Goal: Task Accomplishment & Management: Manage account settings

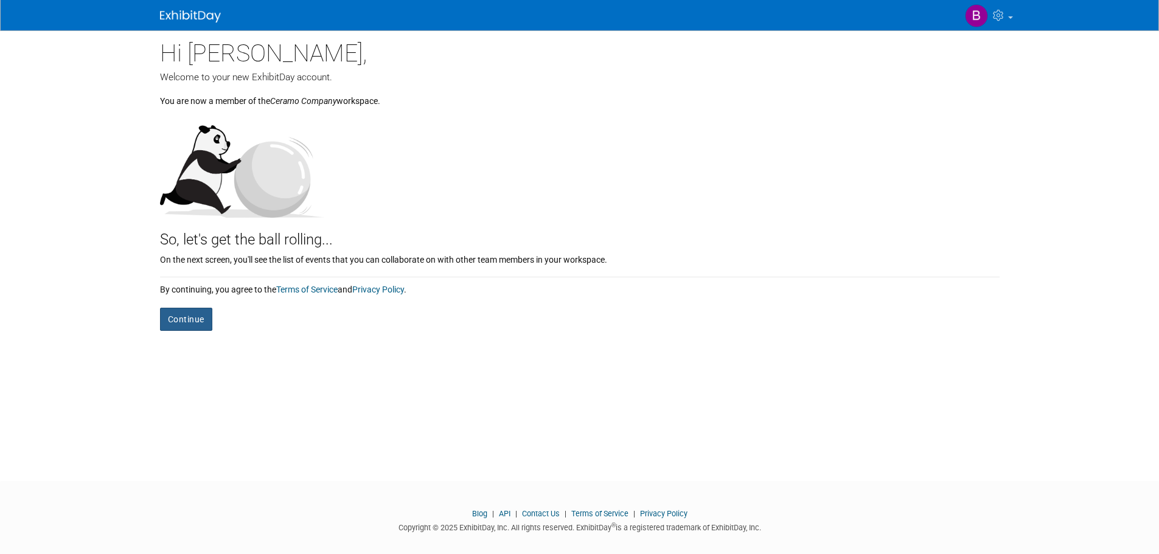
click at [186, 313] on button "Continue" at bounding box center [186, 319] width 52 height 23
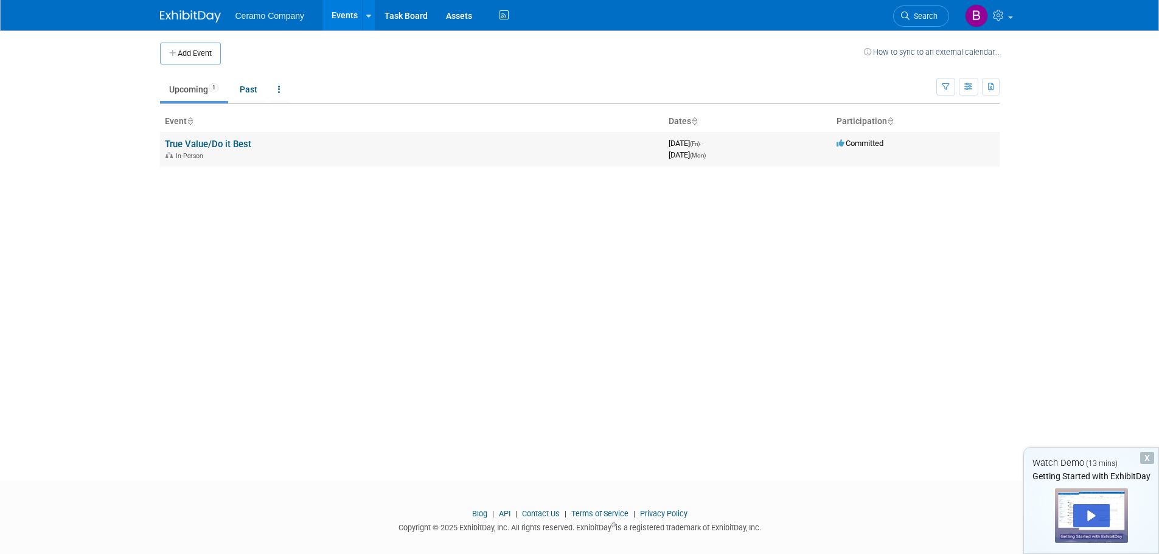
click at [221, 147] on link "True Value/Do it Best" at bounding box center [208, 144] width 86 height 11
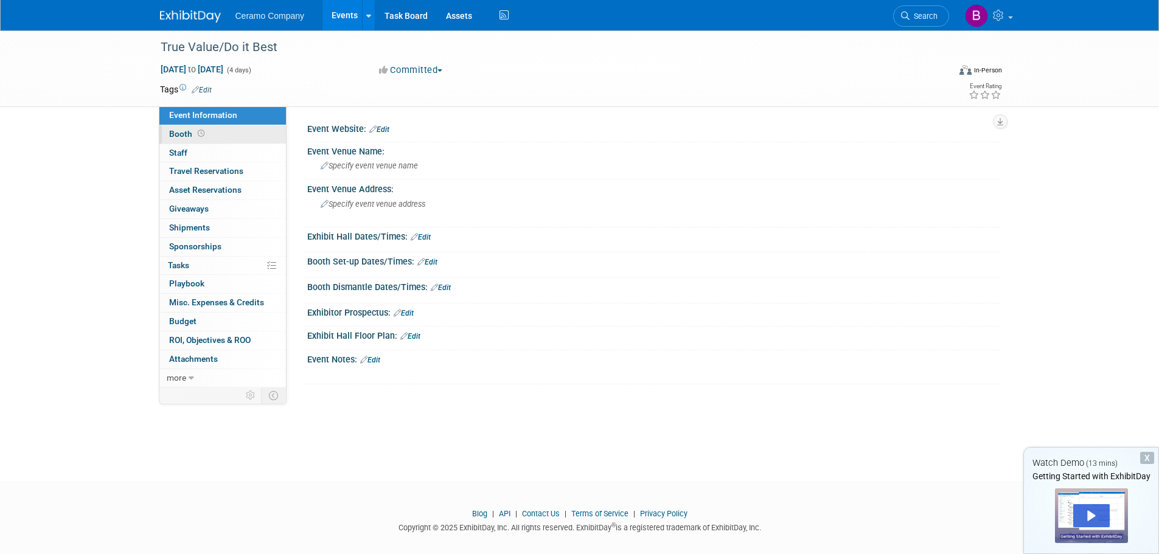
click at [175, 136] on span "Booth" at bounding box center [188, 134] width 38 height 10
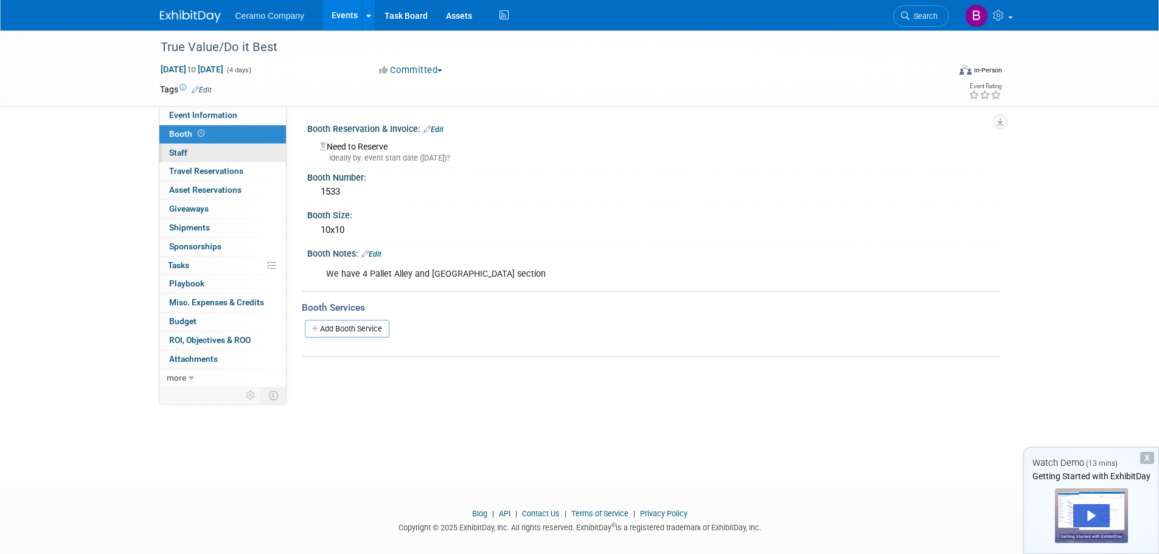
click at [177, 154] on span "Staff 0" at bounding box center [178, 153] width 18 height 10
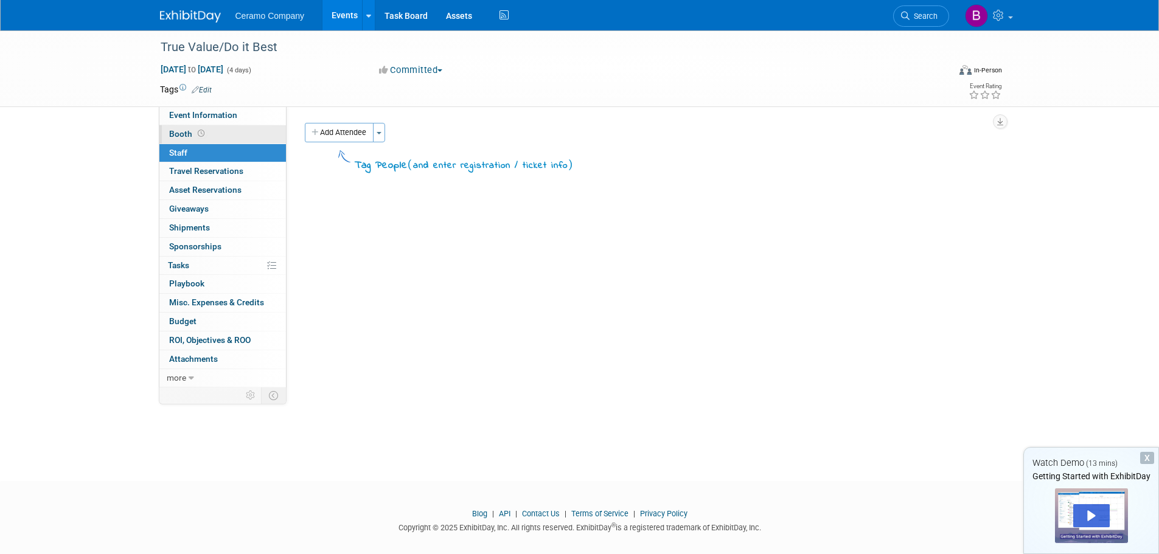
click at [181, 130] on span "Booth" at bounding box center [188, 134] width 38 height 10
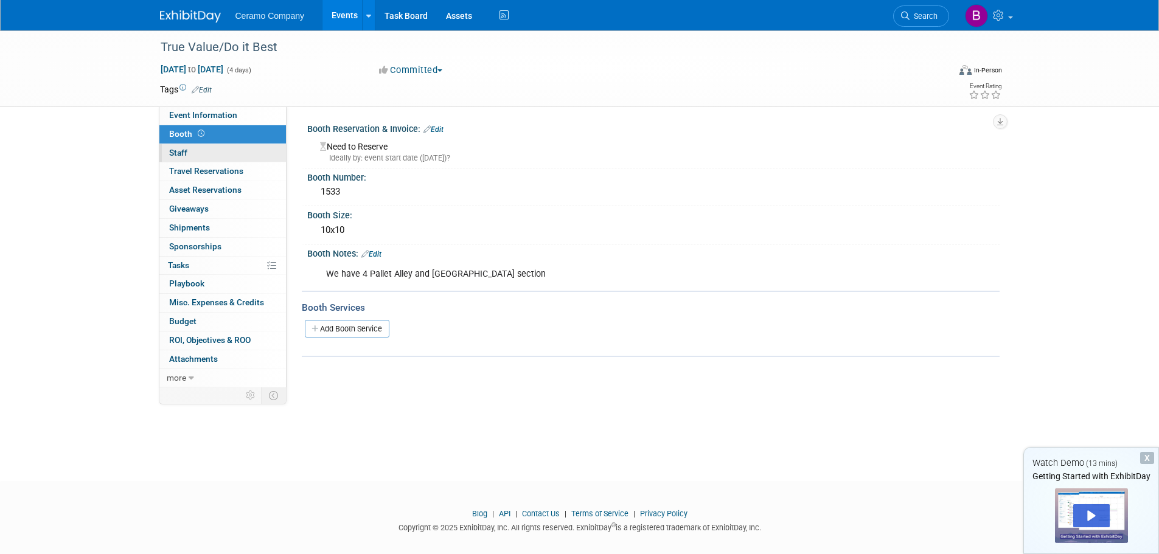
click at [178, 157] on span "Staff 0" at bounding box center [178, 153] width 18 height 10
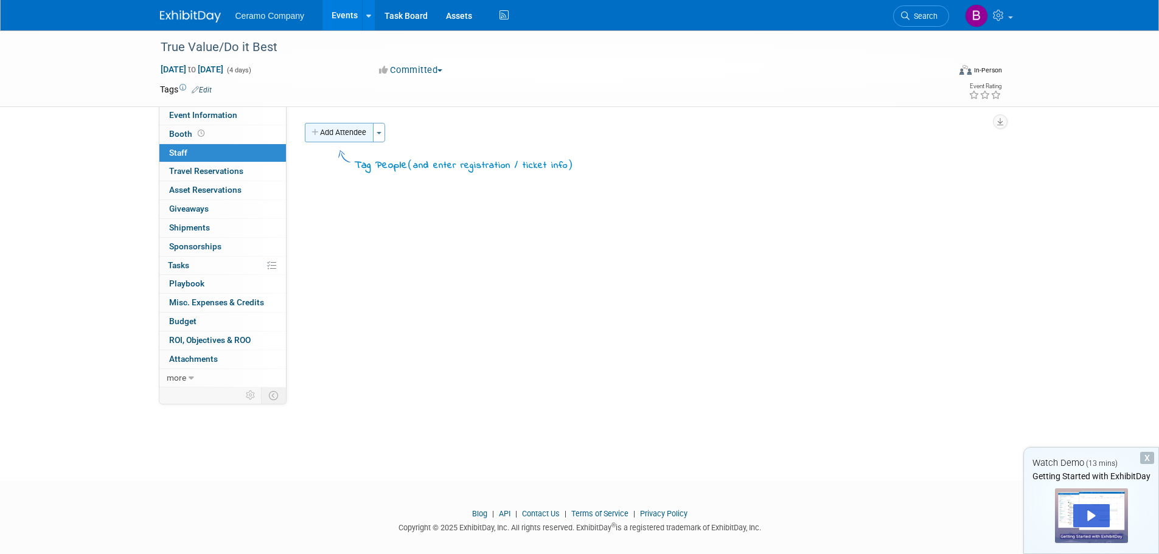
click at [343, 134] on button "Add Attendee" at bounding box center [339, 132] width 69 height 19
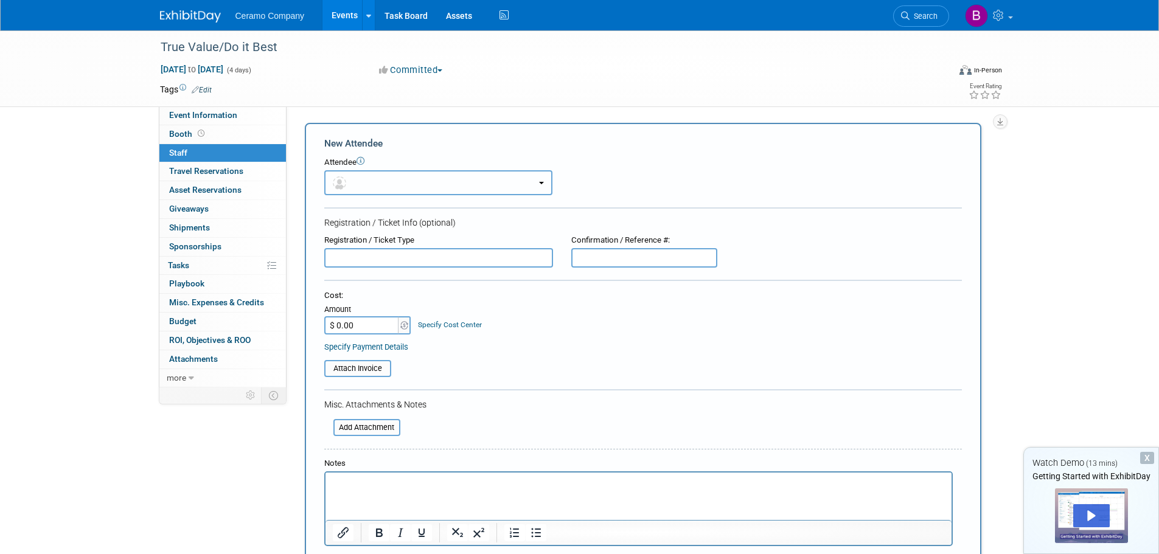
click at [531, 189] on button "button" at bounding box center [438, 182] width 228 height 25
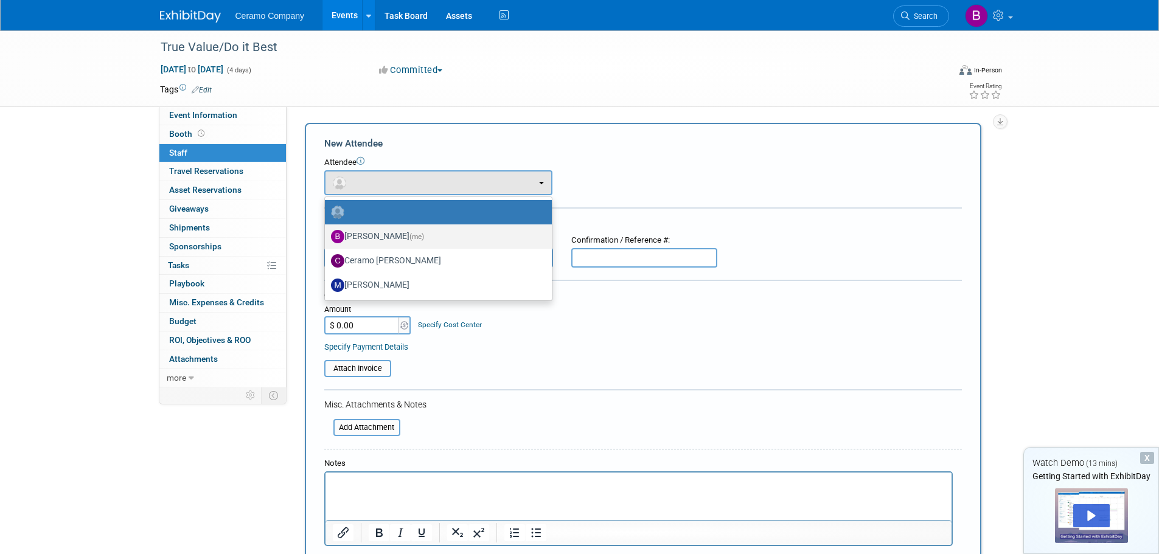
click at [396, 236] on label "Brian Howard (me)" at bounding box center [435, 236] width 209 height 19
click at [327, 236] on input "Brian Howard (me)" at bounding box center [323, 235] width 8 height 8
select select "4a5c6b4e-d65a-4d7f-83e6-f4110e115e69"
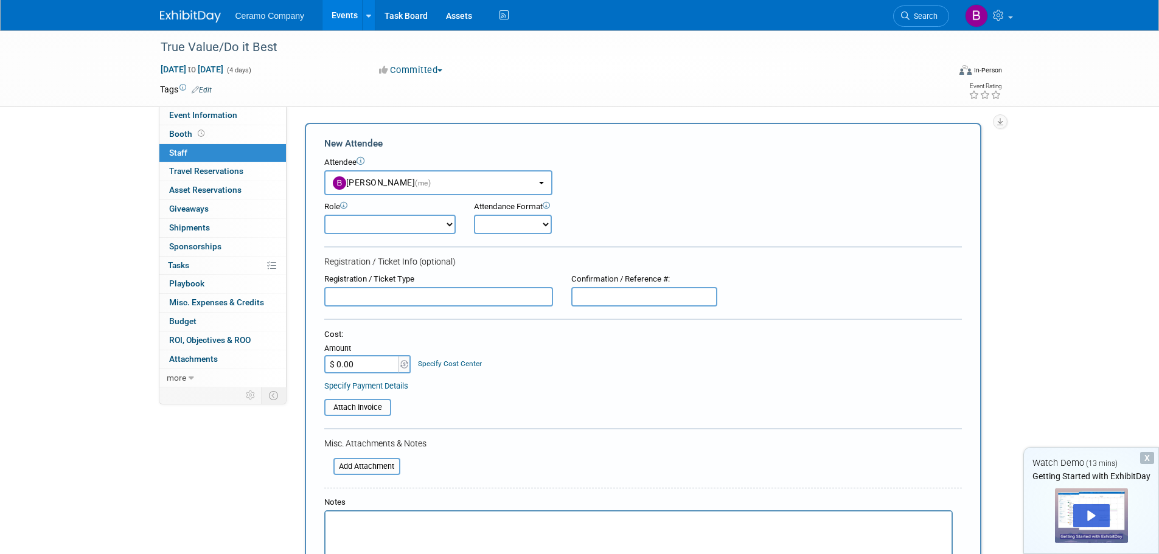
click at [442, 225] on select "Demonstrator Host Planner Presenter Sales Representative Set-up/Dismantle Crew …" at bounding box center [389, 224] width 131 height 19
select select "4"
click at [324, 215] on select "Demonstrator Host Planner Presenter Sales Representative Set-up/Dismantle Crew …" at bounding box center [389, 224] width 131 height 19
click at [537, 224] on select "Onsite Remote" at bounding box center [513, 224] width 78 height 19
select select "1"
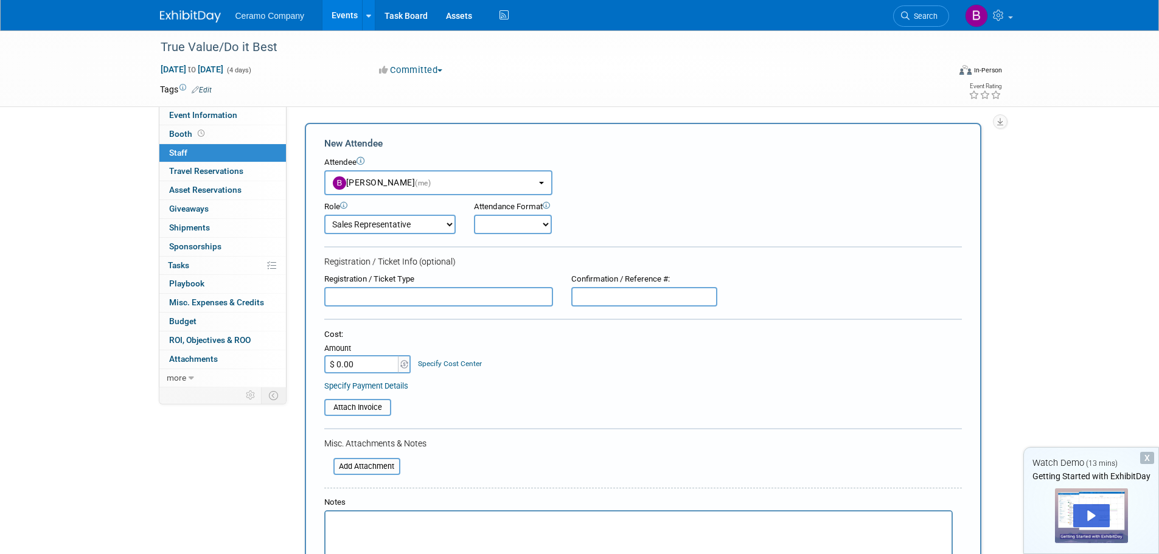
click at [474, 215] on select "Onsite Remote" at bounding box center [513, 224] width 78 height 19
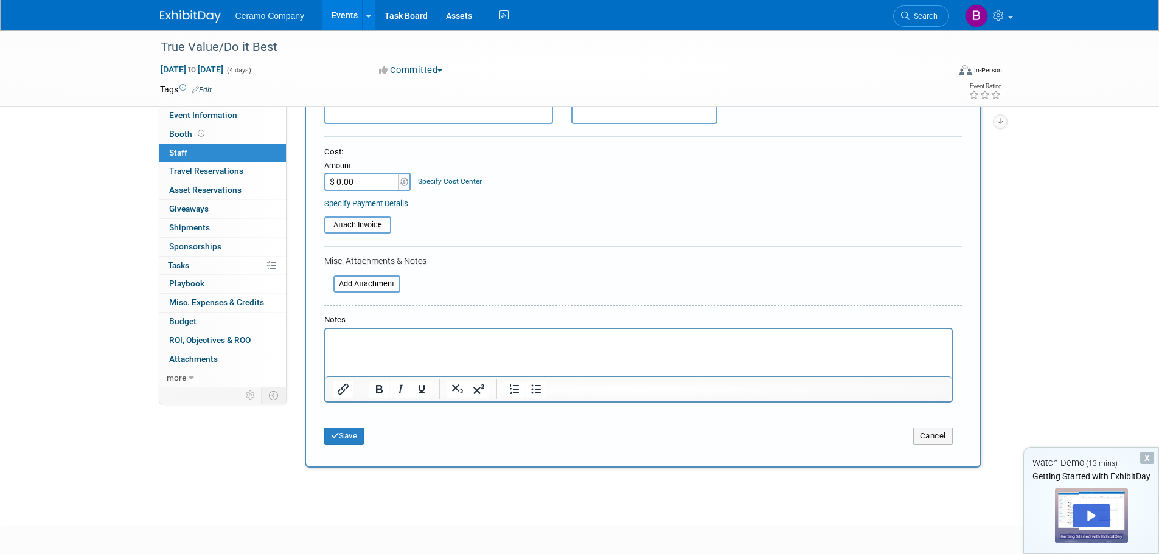
scroll to position [241, 0]
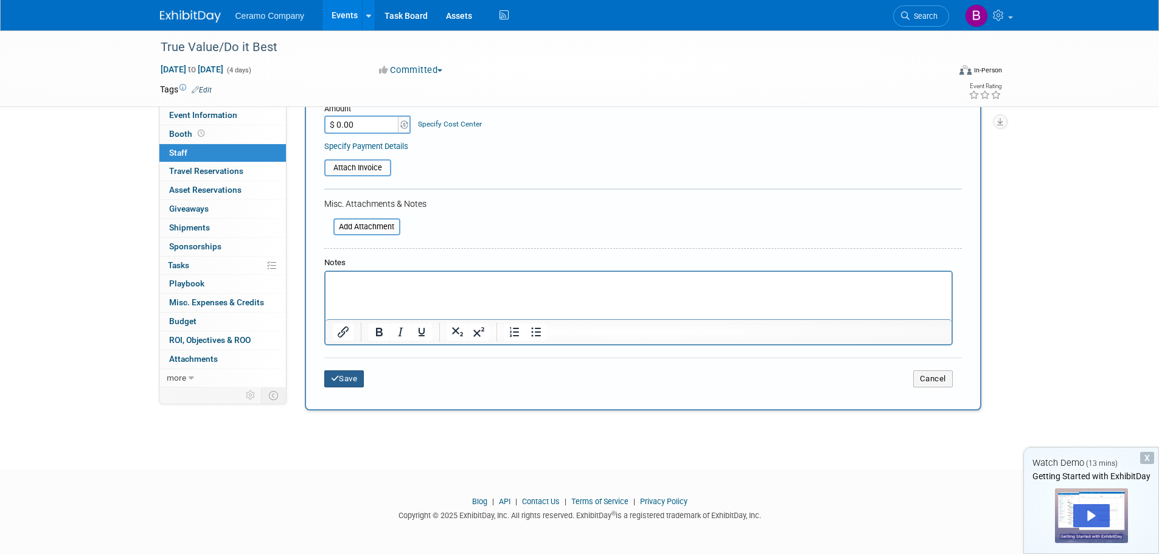
click at [351, 383] on button "Save" at bounding box center [344, 379] width 40 height 17
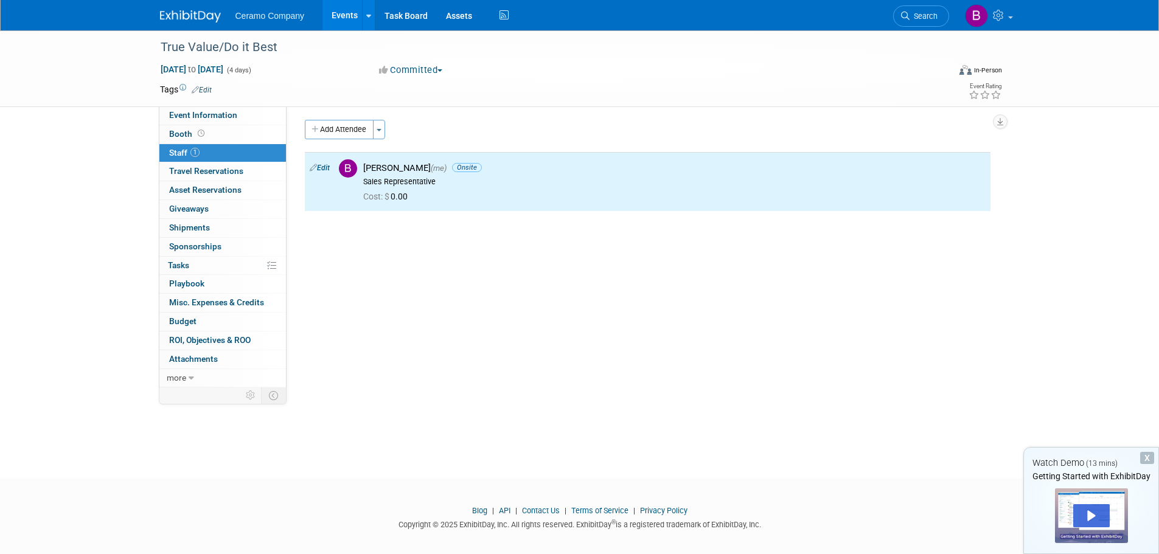
scroll to position [0, 0]
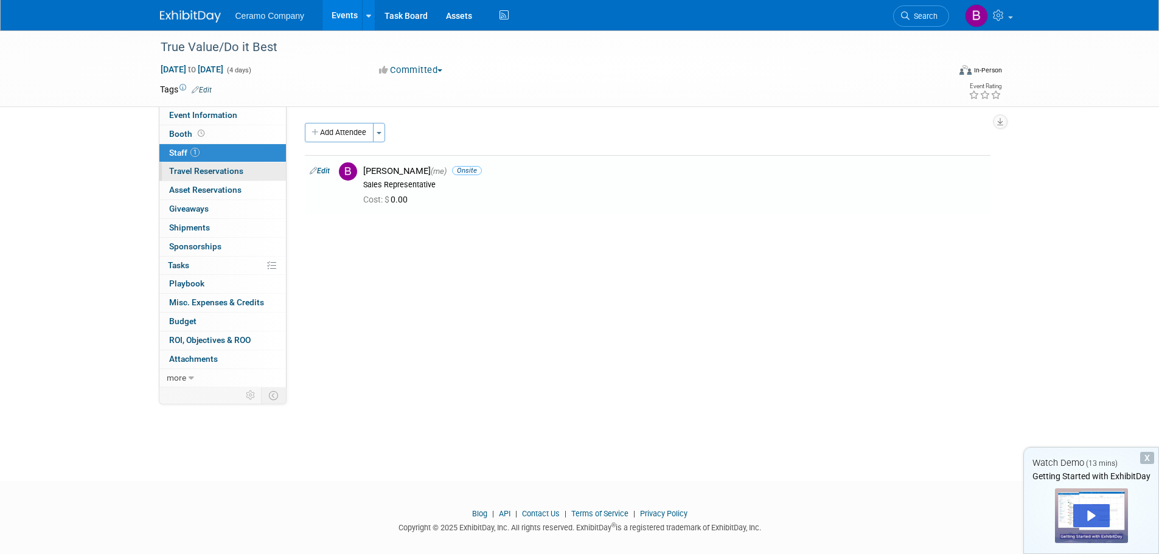
click at [214, 172] on span "Travel Reservations 0" at bounding box center [206, 171] width 74 height 10
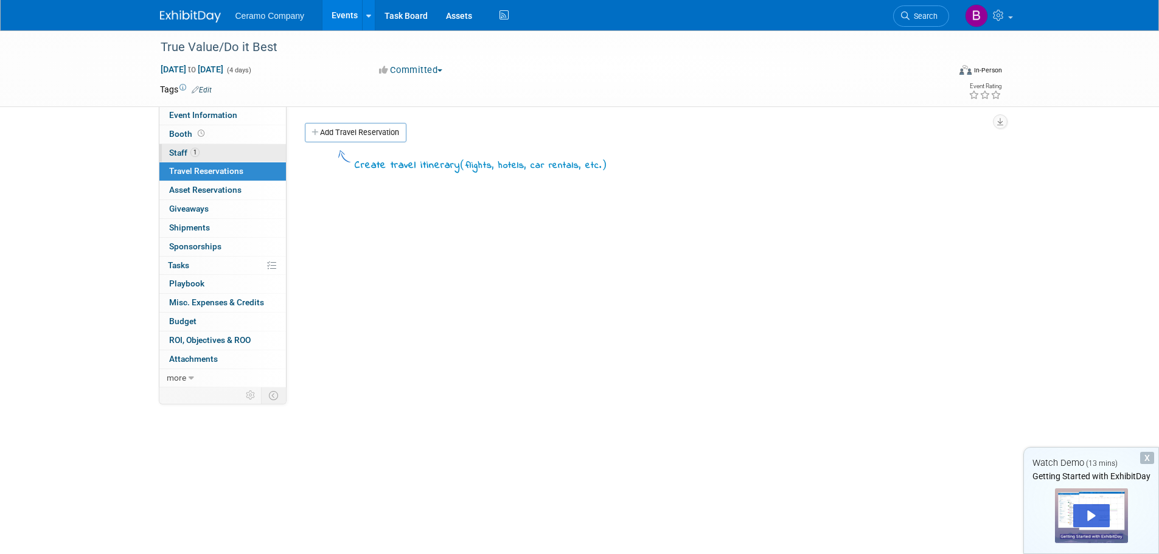
click at [181, 147] on link "1 Staff 1" at bounding box center [222, 153] width 127 height 18
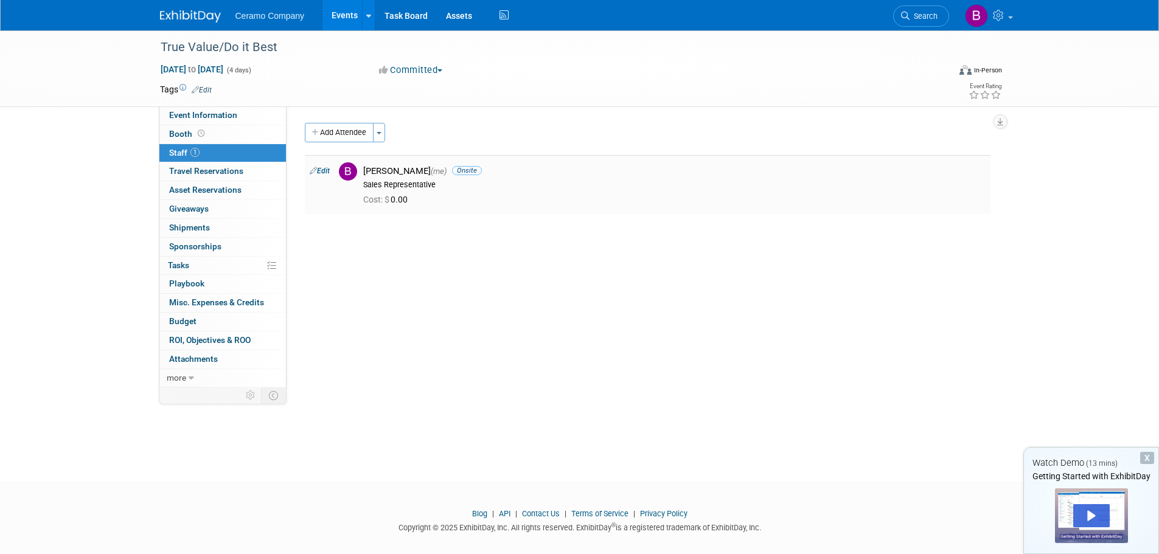
click at [395, 184] on div "Sales Representative" at bounding box center [674, 185] width 623 height 10
click at [317, 172] on link "Edit" at bounding box center [320, 171] width 20 height 9
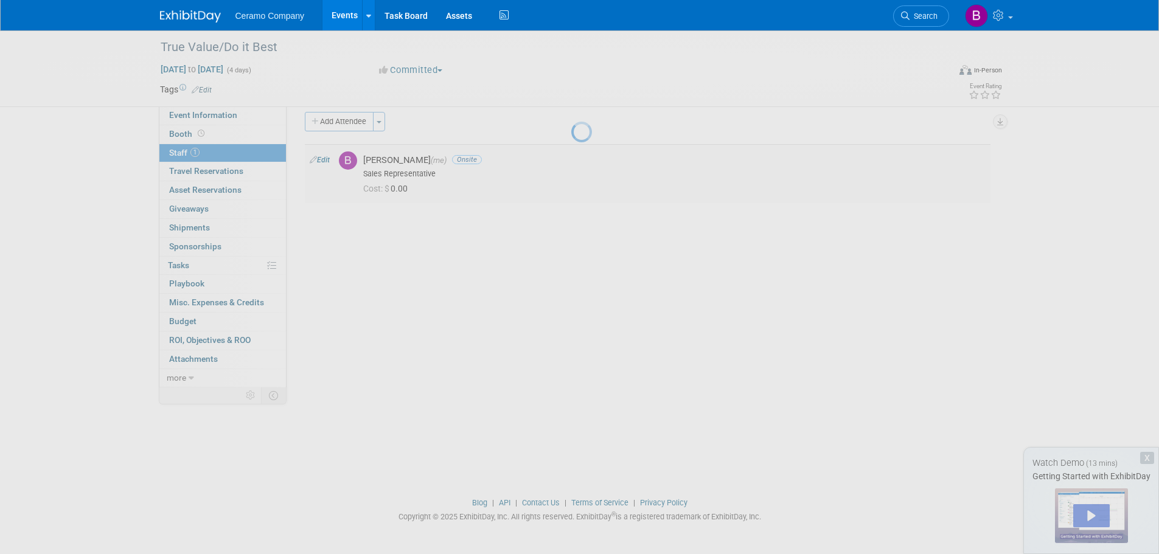
select select "4a5c6b4e-d65a-4d7f-83e6-f4110e115e69"
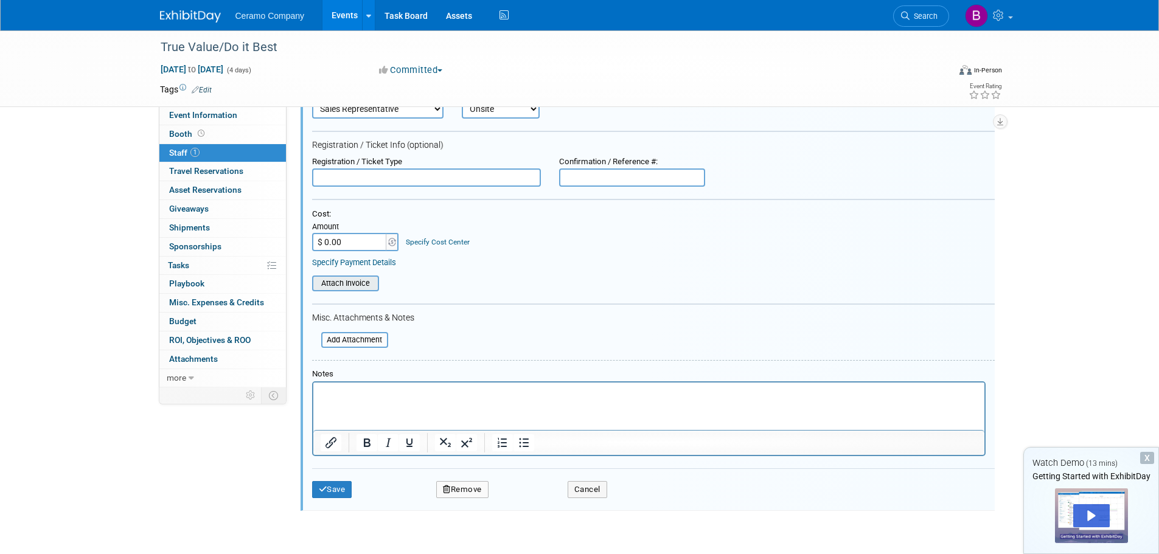
scroll to position [122, 0]
click at [210, 164] on link "0 Travel Reservations 0" at bounding box center [222, 171] width 127 height 18
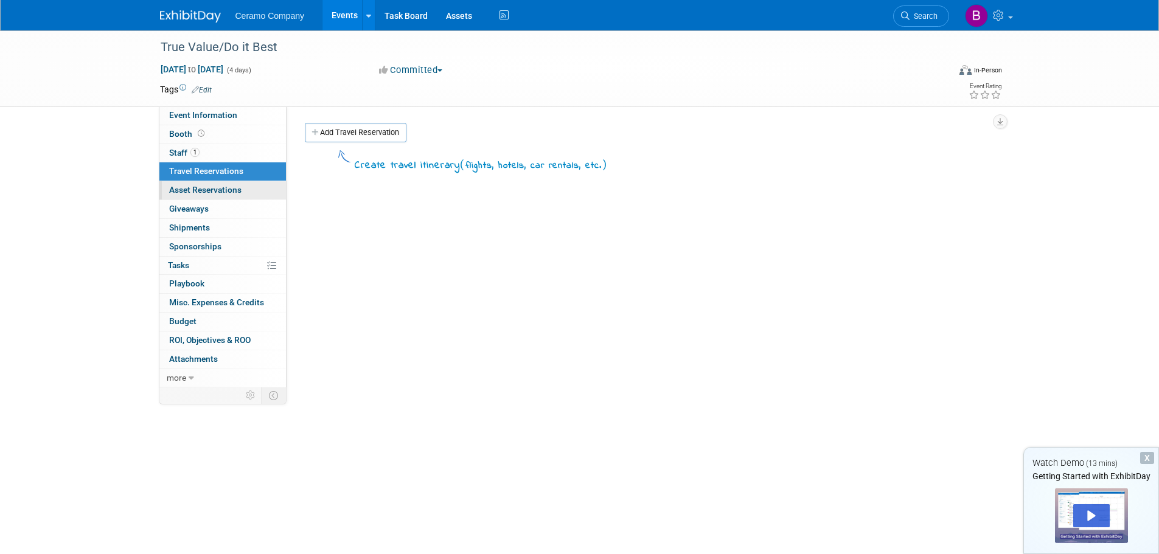
click at [208, 192] on span "Asset Reservations 0" at bounding box center [205, 190] width 72 height 10
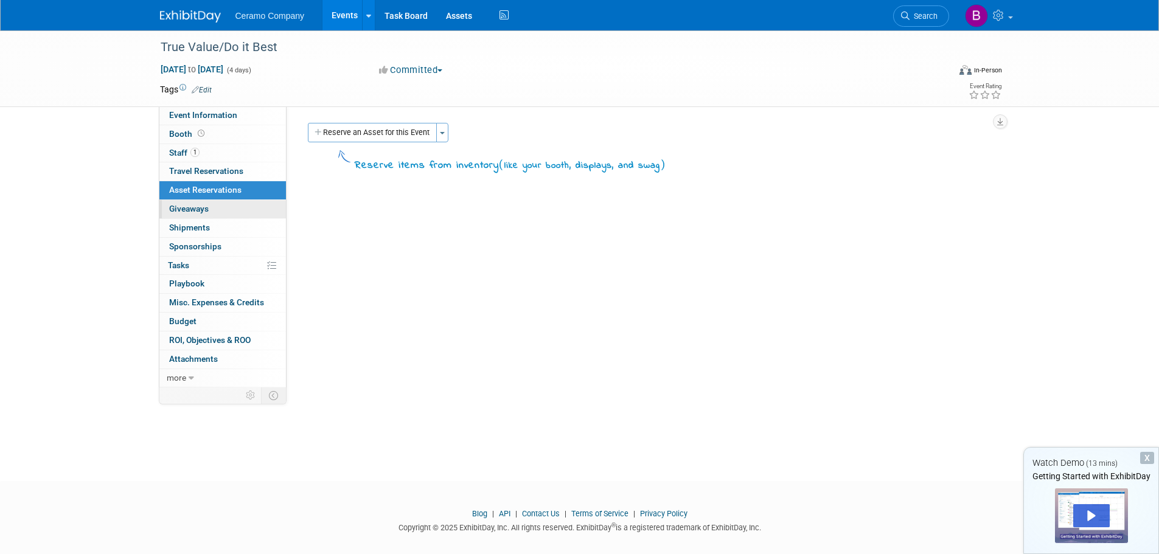
click at [202, 209] on span "Giveaways 0" at bounding box center [189, 209] width 40 height 10
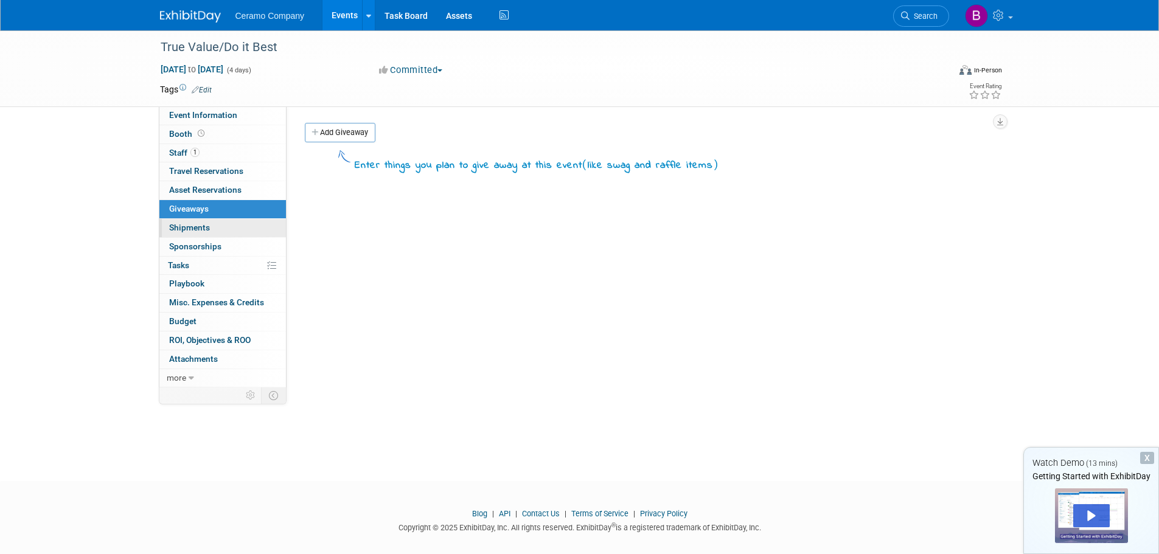
click at [190, 229] on span "Shipments 0" at bounding box center [189, 228] width 41 height 10
click at [199, 204] on span "Giveaways 0" at bounding box center [189, 209] width 40 height 10
click at [355, 129] on link "Add Giveaway" at bounding box center [340, 132] width 71 height 19
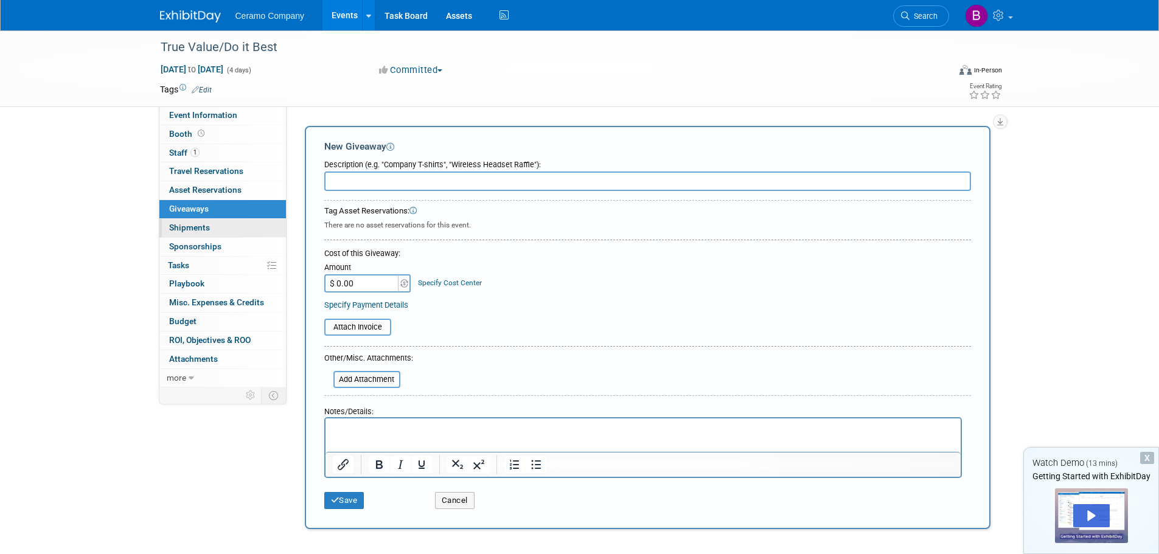
click at [193, 226] on span "Shipments 0" at bounding box center [189, 228] width 41 height 10
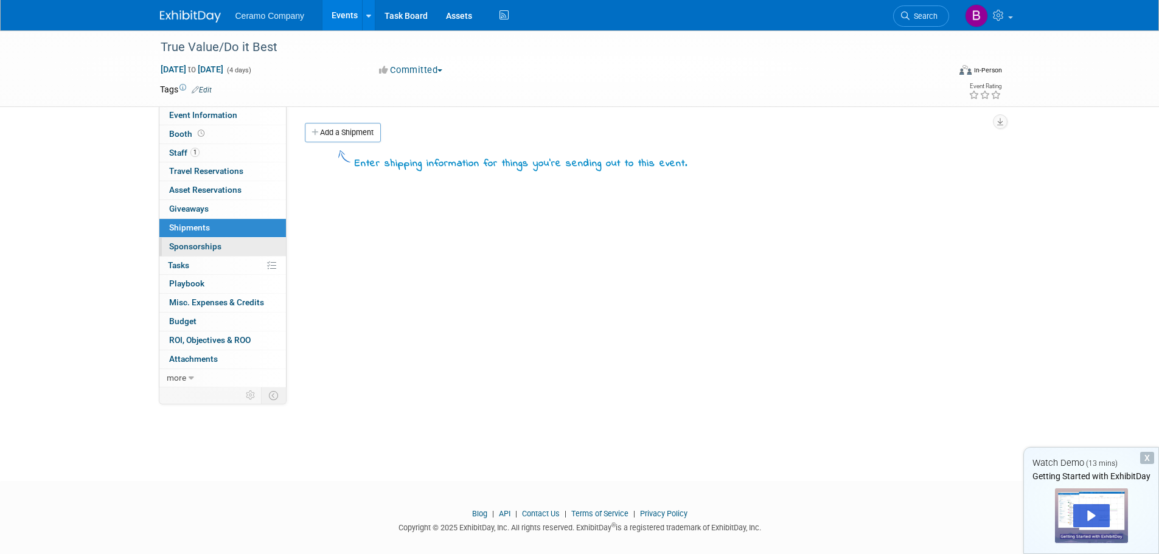
click at [187, 245] on span "Sponsorships 0" at bounding box center [195, 247] width 52 height 10
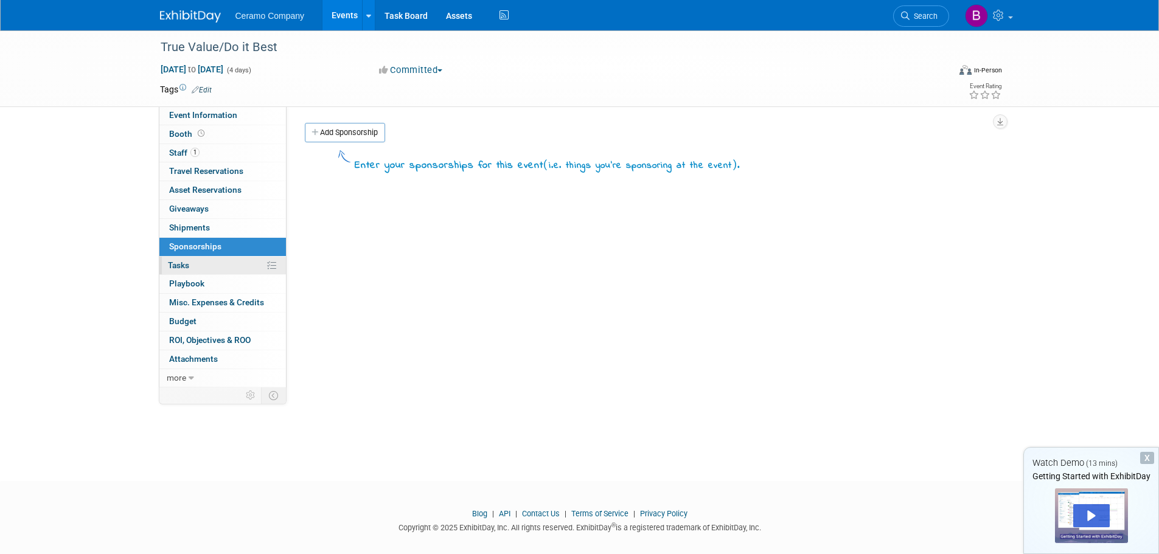
click at [179, 265] on span "Tasks 0%" at bounding box center [178, 265] width 21 height 10
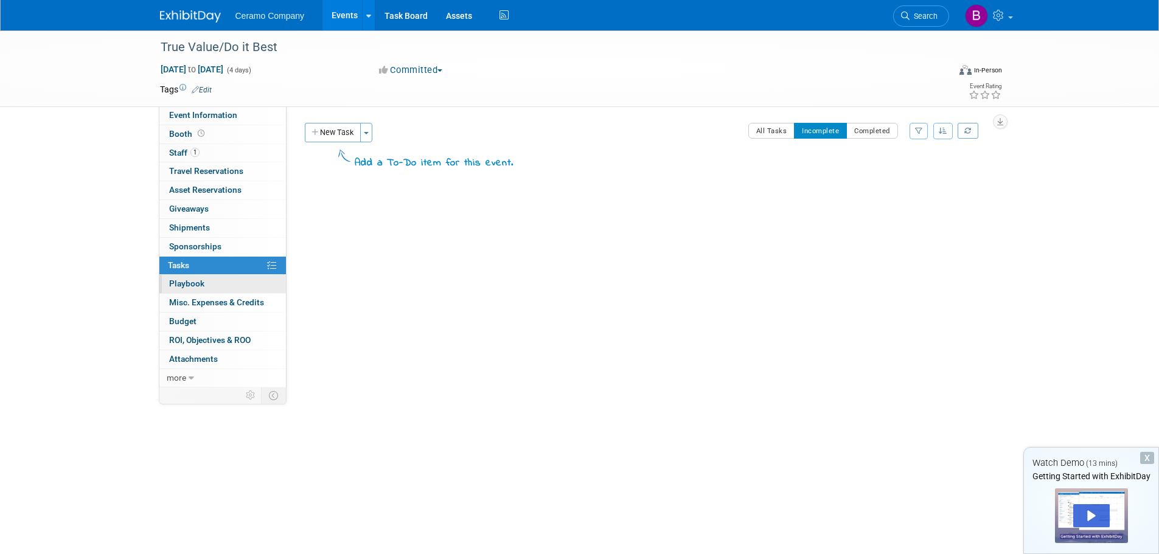
click at [184, 284] on span "Playbook 0" at bounding box center [186, 284] width 35 height 10
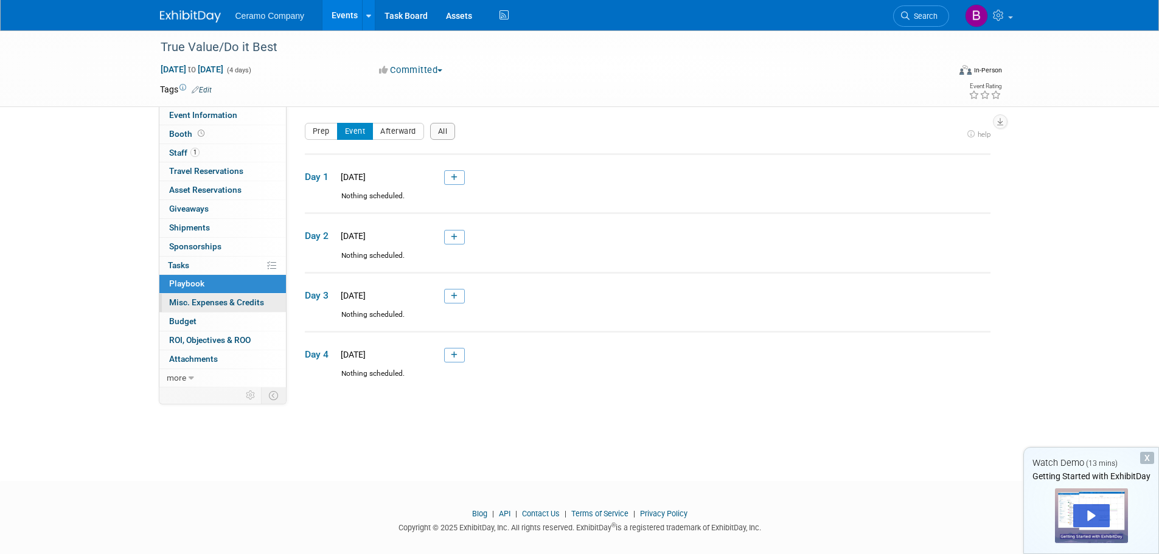
click at [192, 301] on span "Misc. Expenses & Credits 0" at bounding box center [216, 303] width 95 height 10
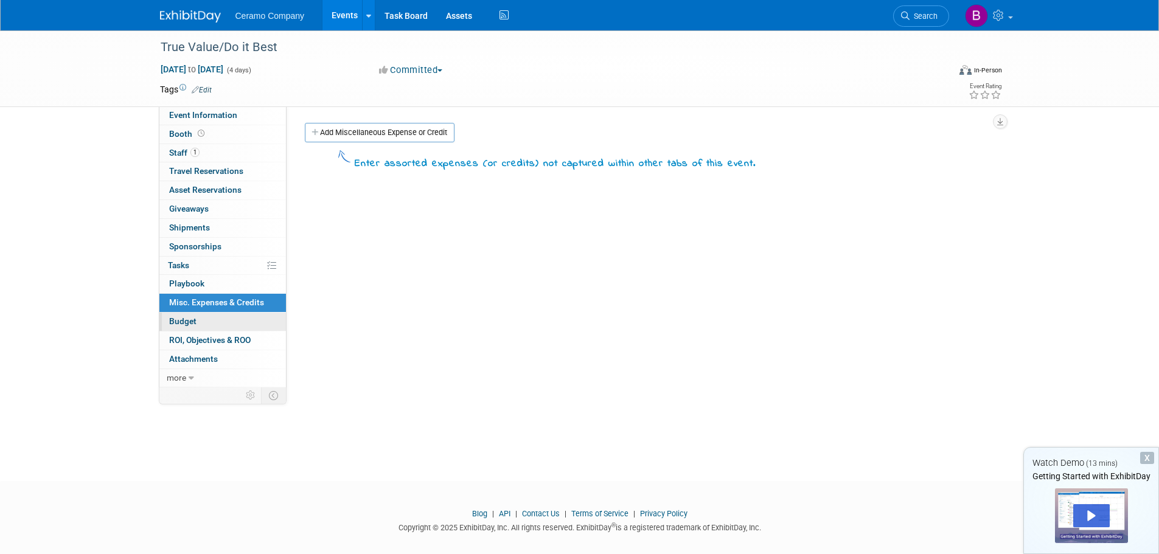
click at [186, 321] on span "Budget" at bounding box center [182, 321] width 27 height 10
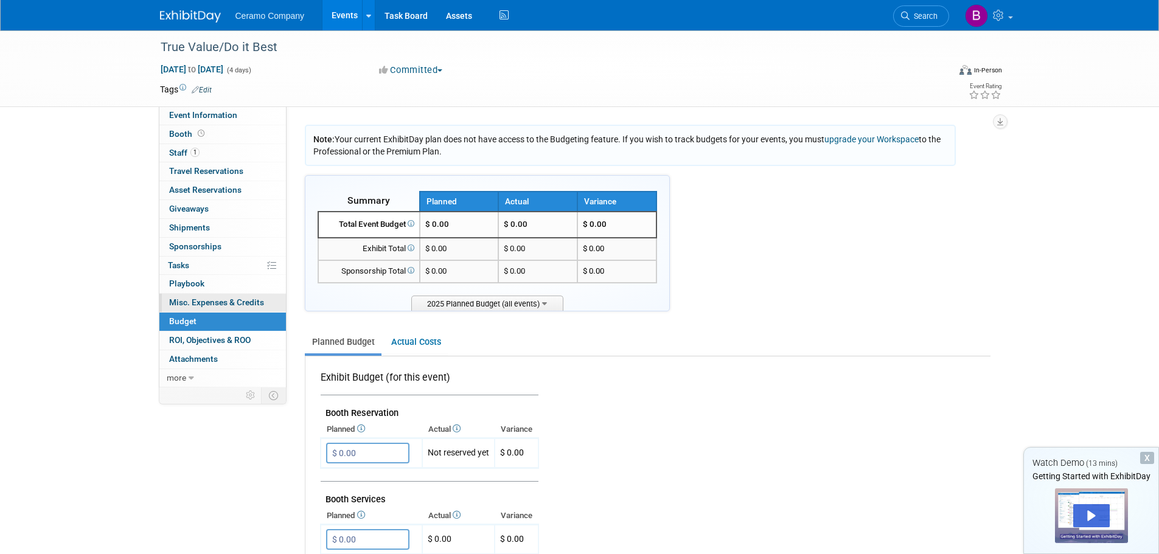
click at [187, 305] on span "Misc. Expenses & Credits 0" at bounding box center [216, 303] width 95 height 10
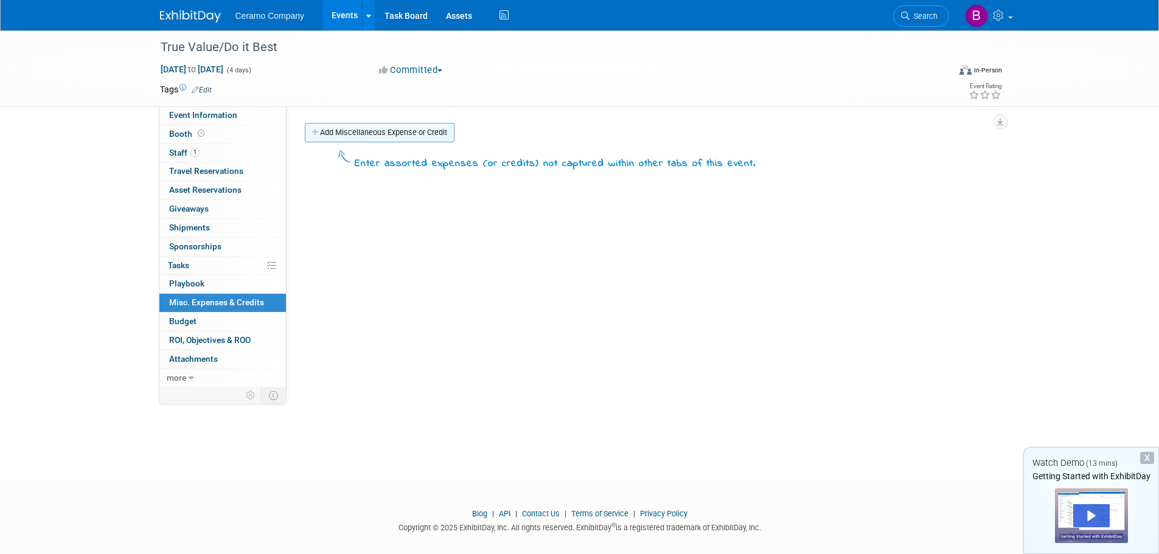
click at [374, 135] on link "Add Miscellaneous Expense or Credit" at bounding box center [380, 132] width 150 height 19
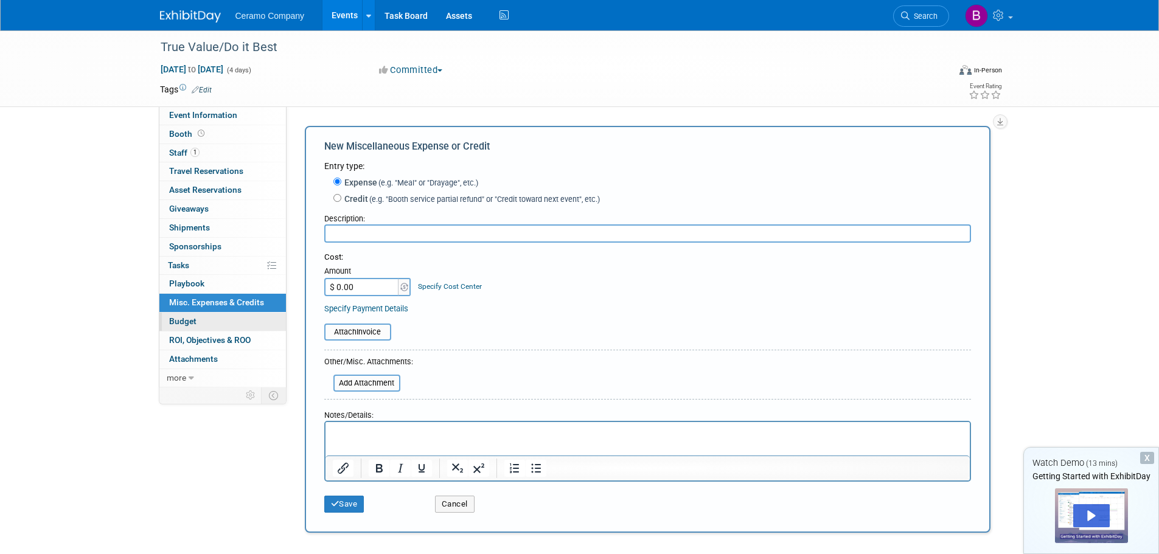
click at [178, 320] on span "Budget" at bounding box center [182, 321] width 27 height 10
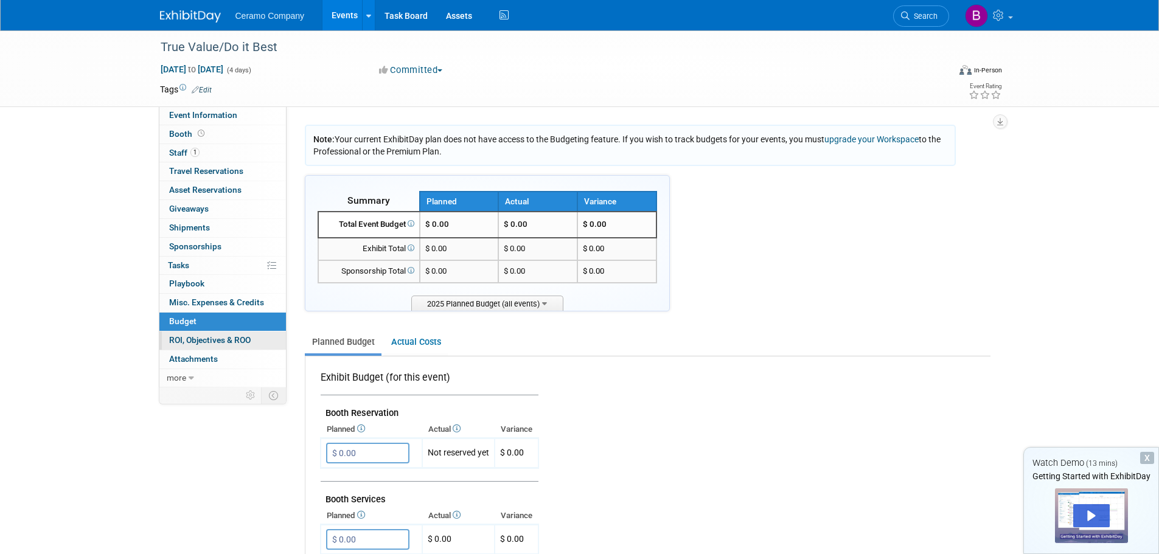
click at [186, 338] on span "ROI, Objectives & ROO 0" at bounding box center [210, 340] width 82 height 10
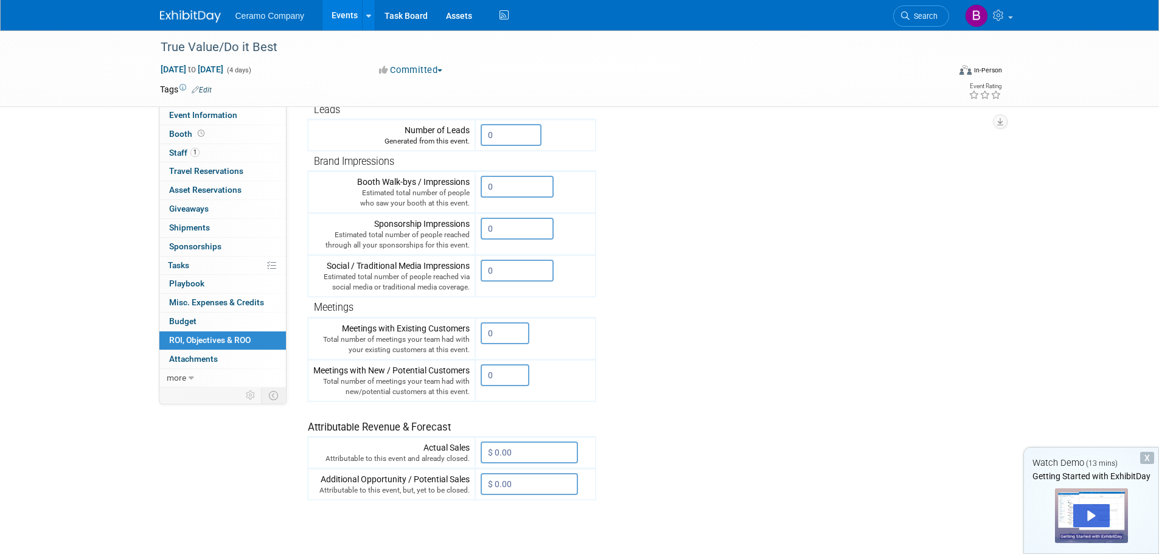
scroll to position [243, 0]
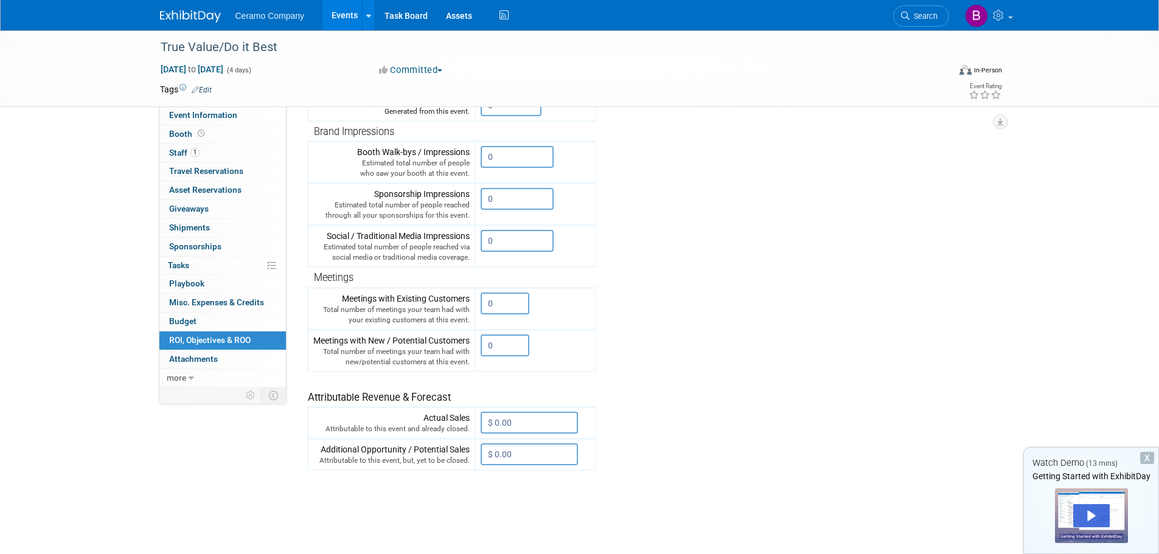
click at [1151, 458] on div "X" at bounding box center [1147, 458] width 14 height 12
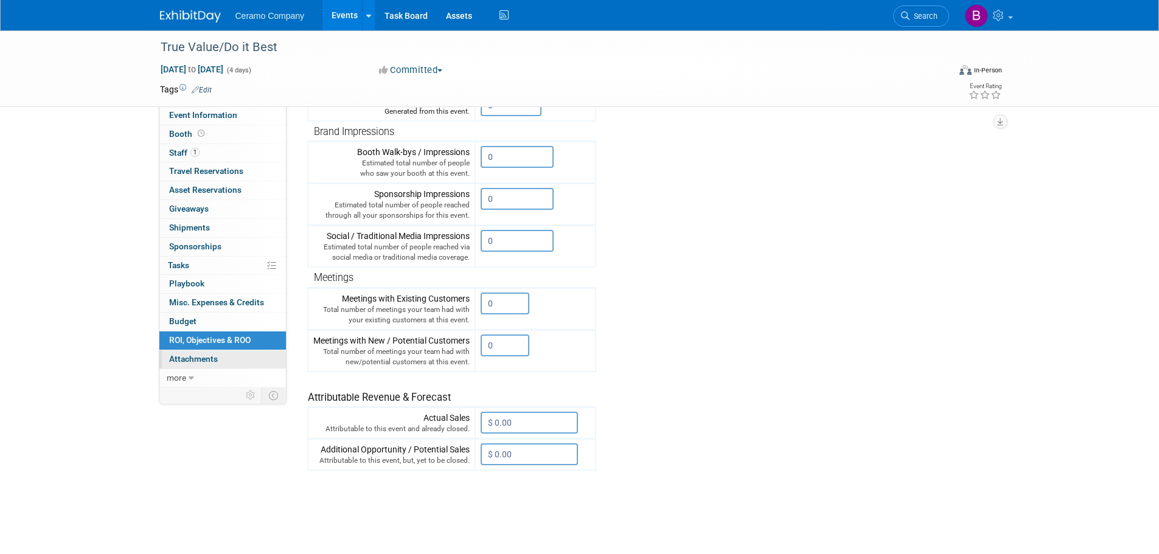
click at [201, 359] on span "Attachments 0" at bounding box center [193, 359] width 49 height 10
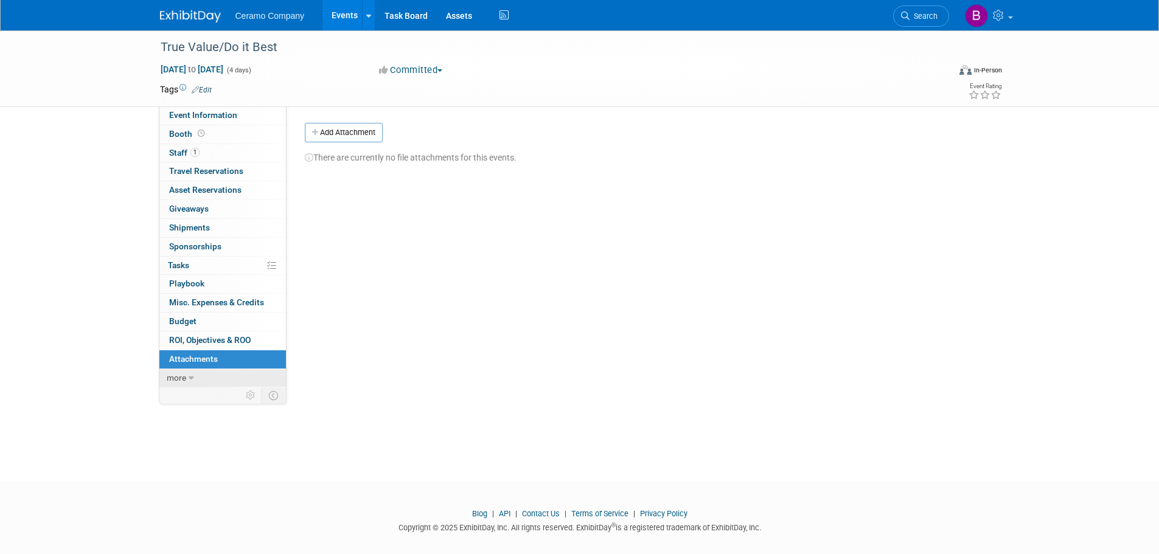
click at [187, 377] on link "more" at bounding box center [222, 378] width 127 height 18
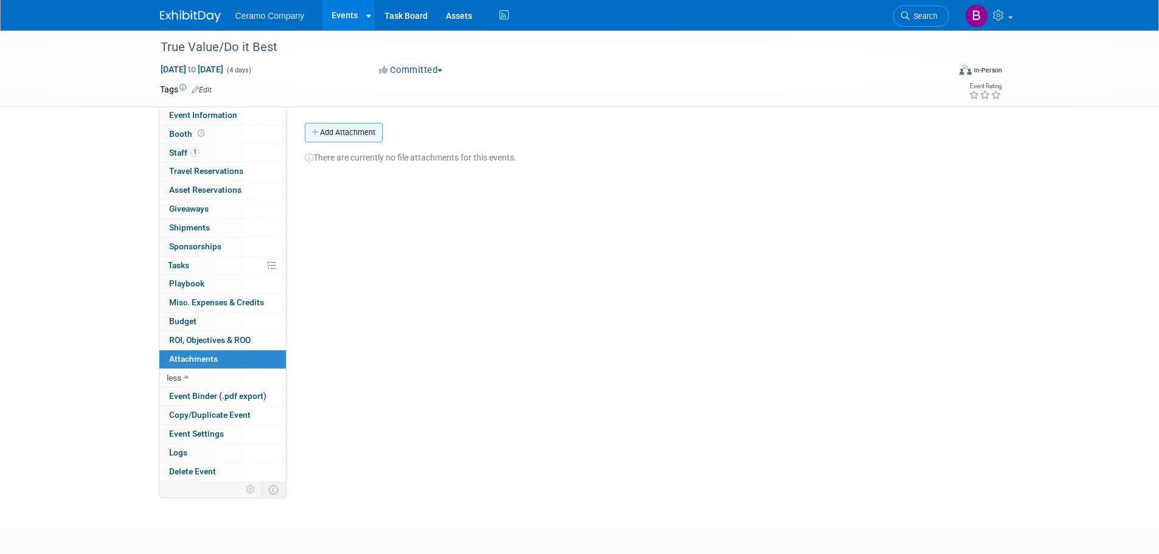
click at [374, 130] on button "Add Attachment" at bounding box center [344, 132] width 78 height 19
click at [493, 217] on div "Event Website: Edit Event Venue Name: Specify event venue name Event Venue Addr…" at bounding box center [643, 293] width 713 height 375
click at [211, 416] on span "Copy/Duplicate Event" at bounding box center [210, 415] width 82 height 10
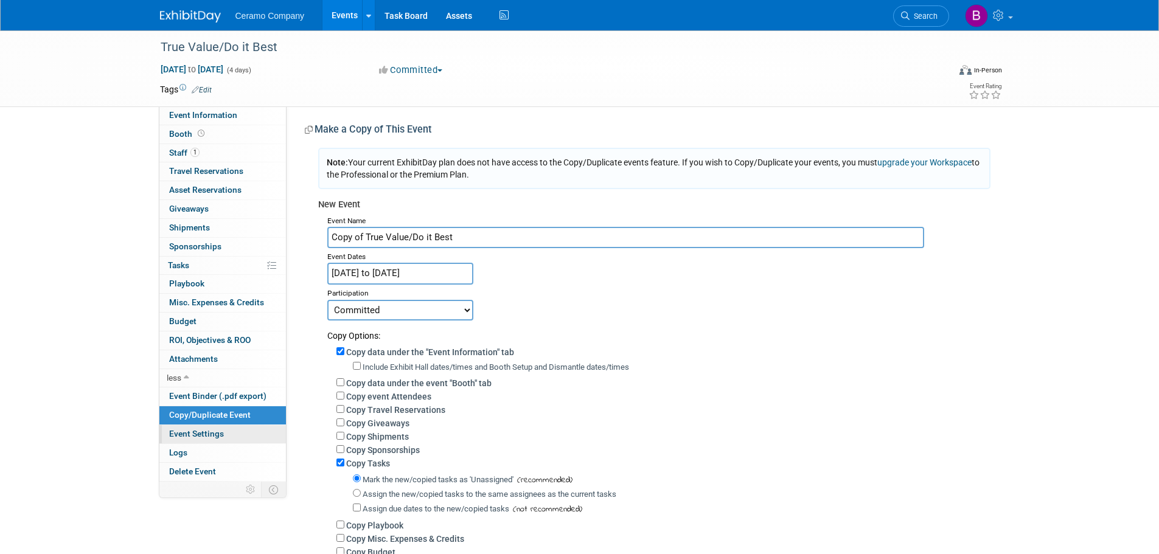
click at [211, 433] on span "Event Settings" at bounding box center [196, 434] width 55 height 10
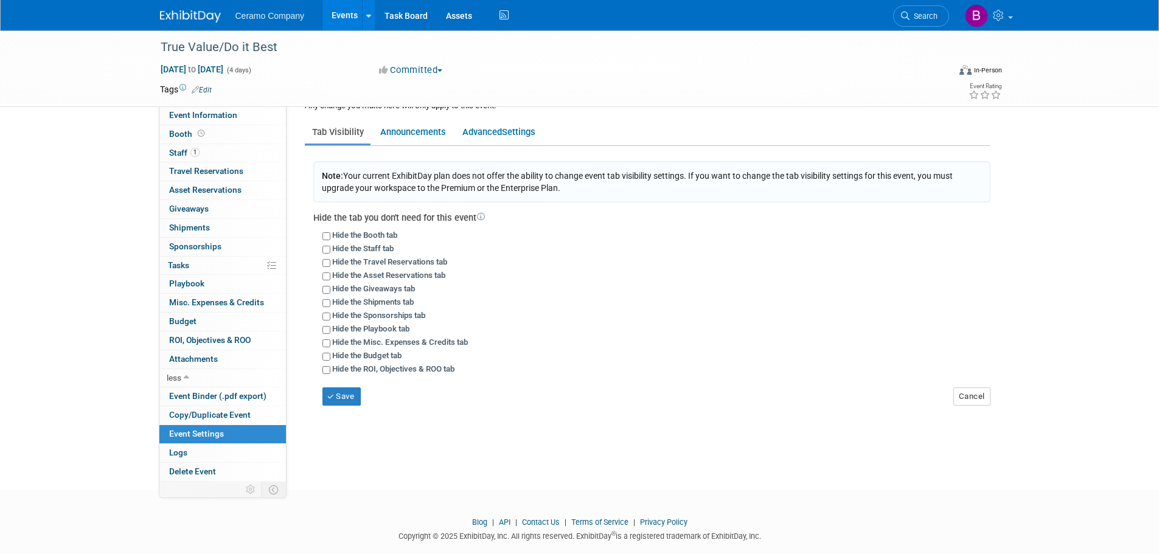
scroll to position [59, 0]
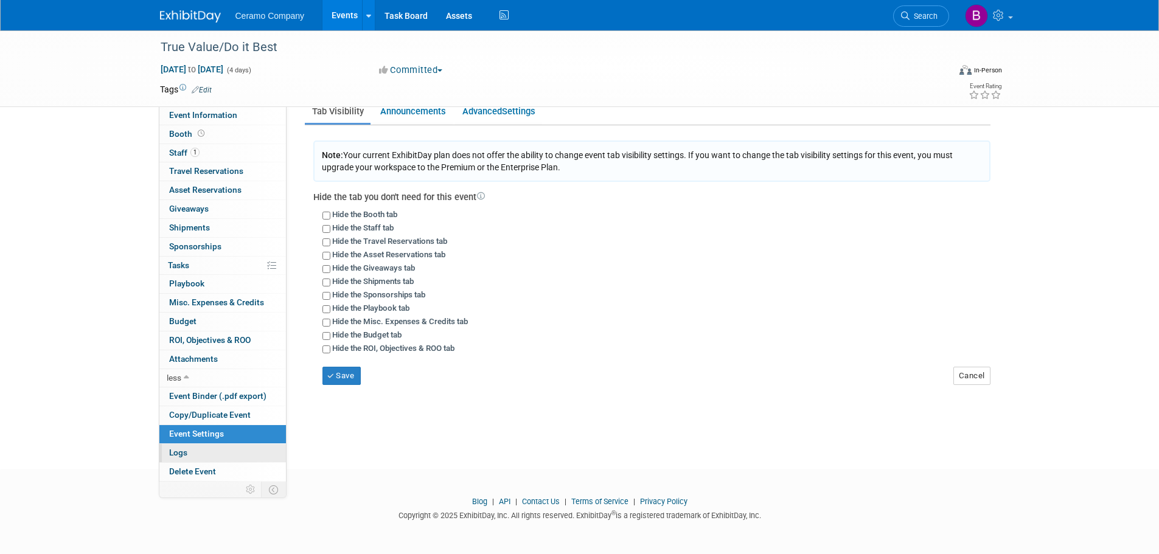
click at [177, 453] on span "Logs" at bounding box center [178, 453] width 18 height 10
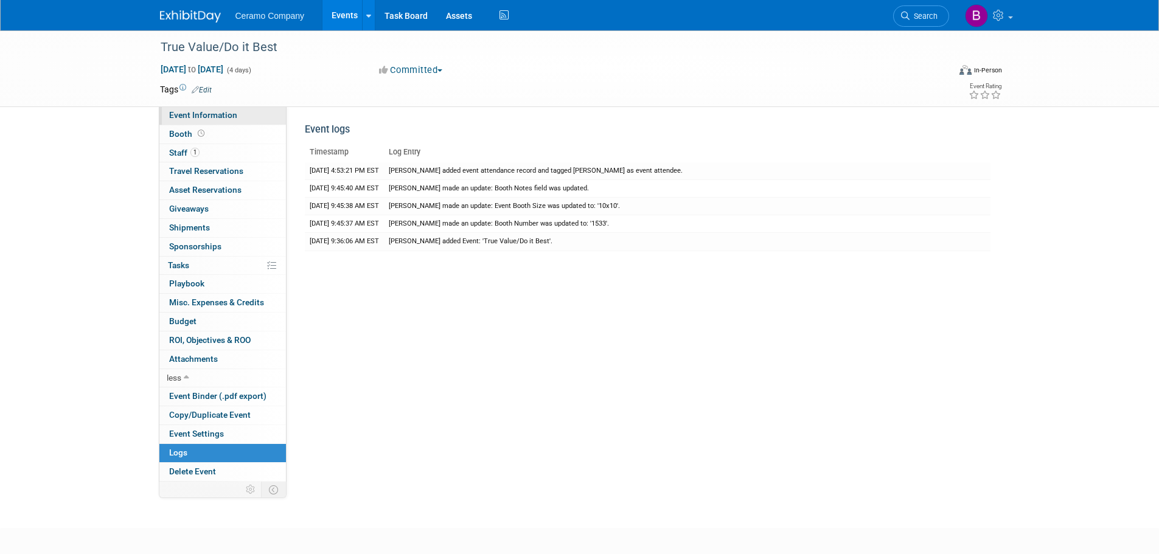
click at [220, 118] on span "Event Information" at bounding box center [203, 115] width 68 height 10
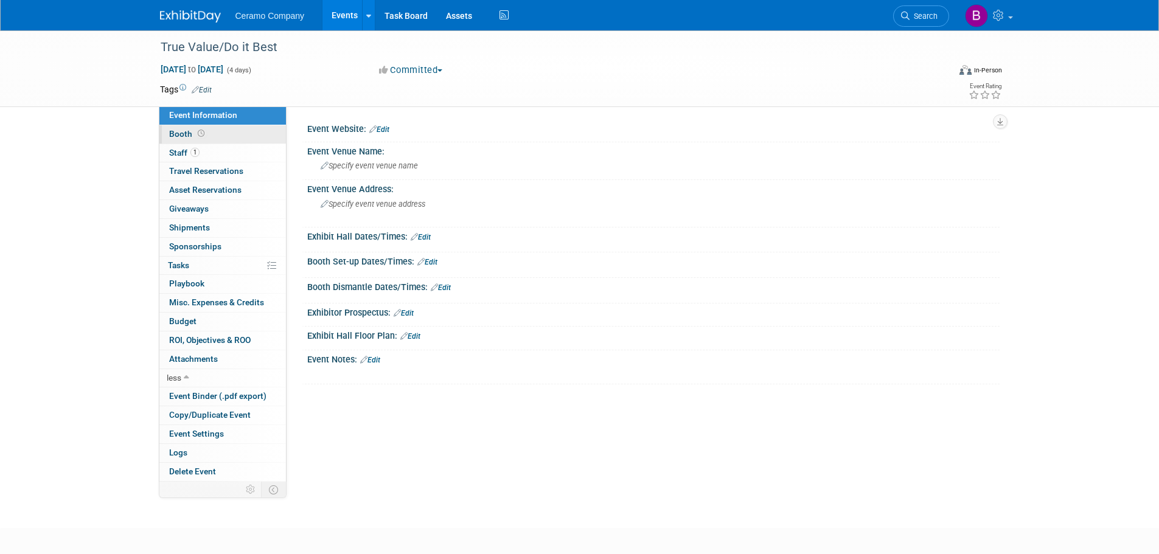
click at [174, 138] on span "Booth" at bounding box center [188, 134] width 38 height 10
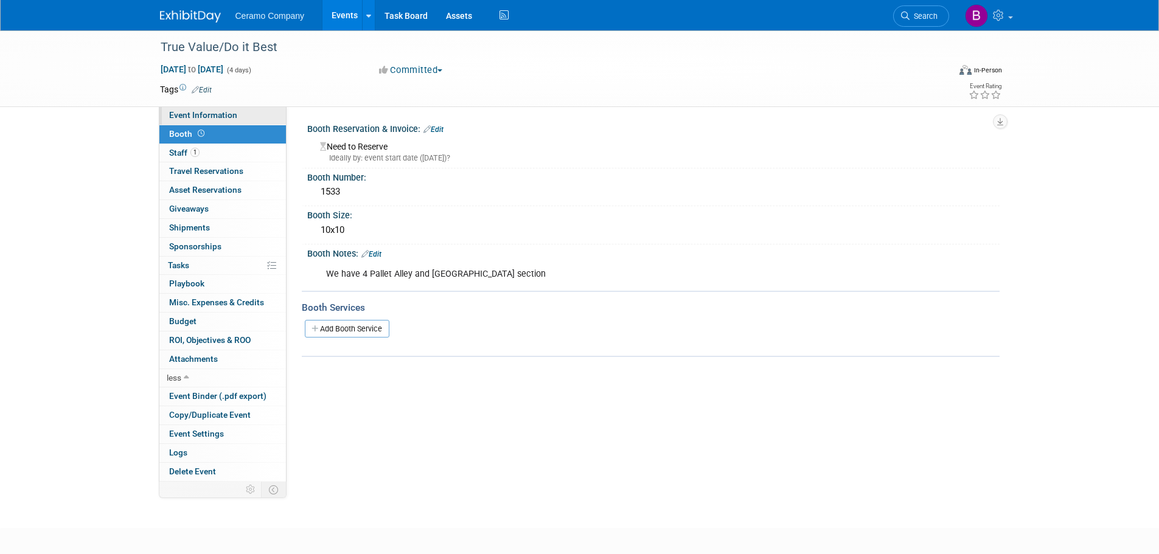
click at [189, 114] on span "Event Information" at bounding box center [203, 115] width 68 height 10
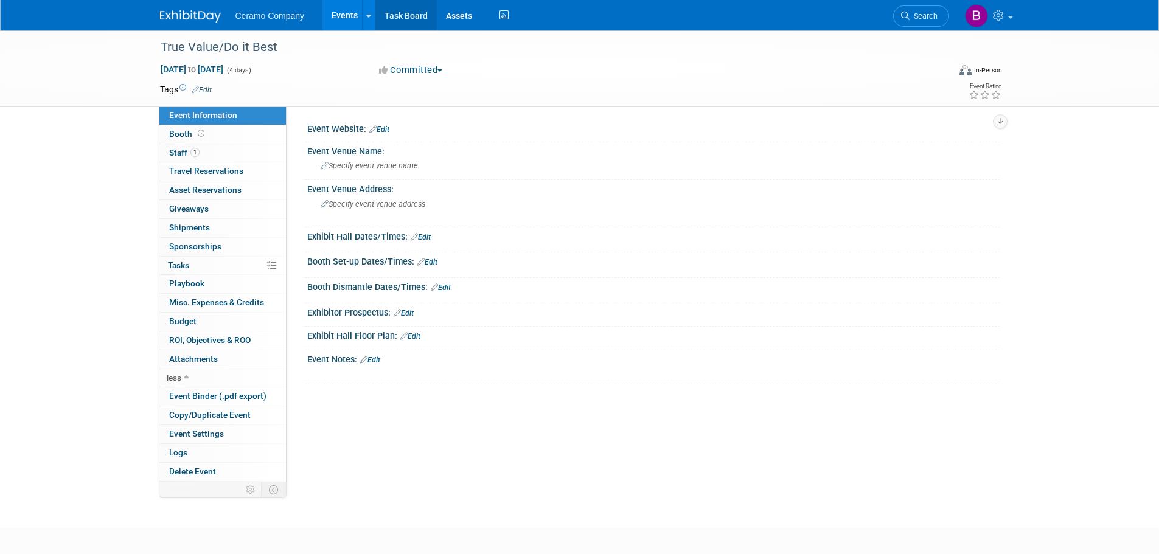
click at [414, 15] on link "Task Board" at bounding box center [405, 15] width 61 height 30
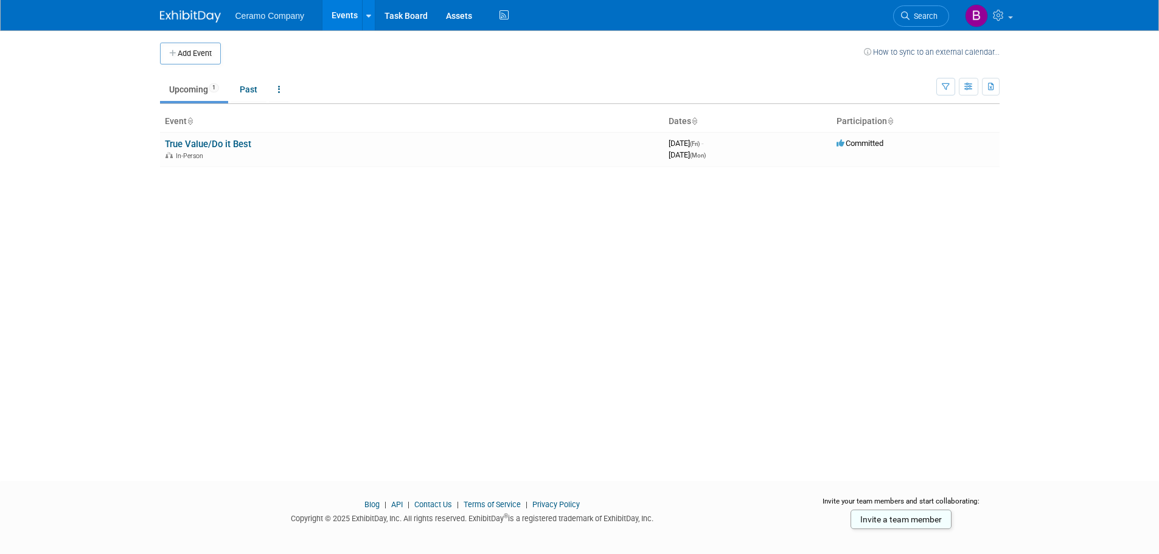
click at [281, 11] on span "Ceramo Company" at bounding box center [269, 16] width 69 height 10
click at [265, 15] on span "Ceramo Company" at bounding box center [269, 16] width 69 height 10
click at [210, 149] on link "True Value/Do it Best" at bounding box center [208, 144] width 86 height 11
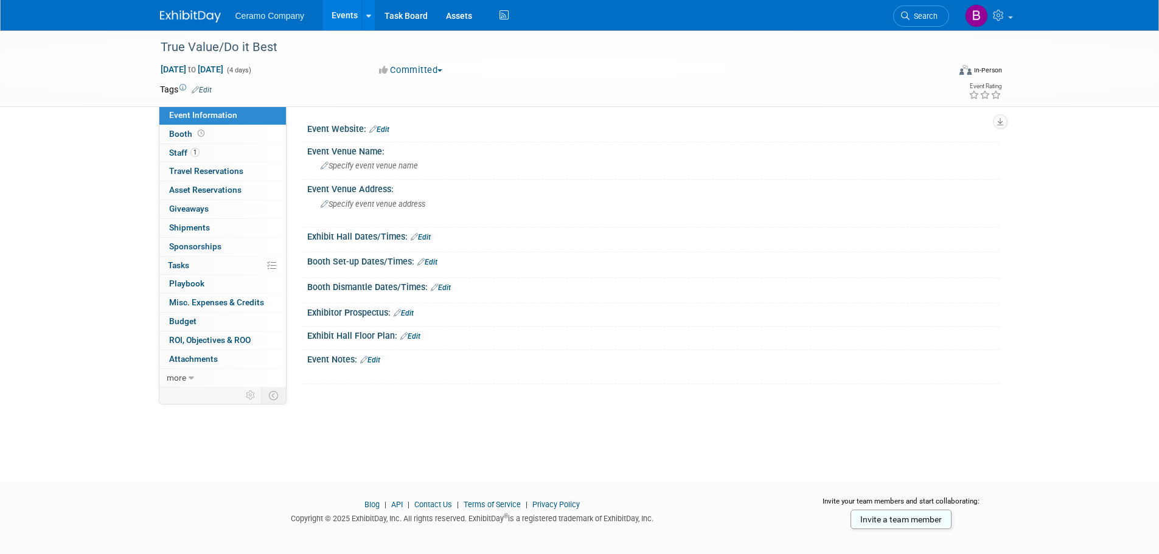
click at [198, 12] on img at bounding box center [190, 16] width 61 height 12
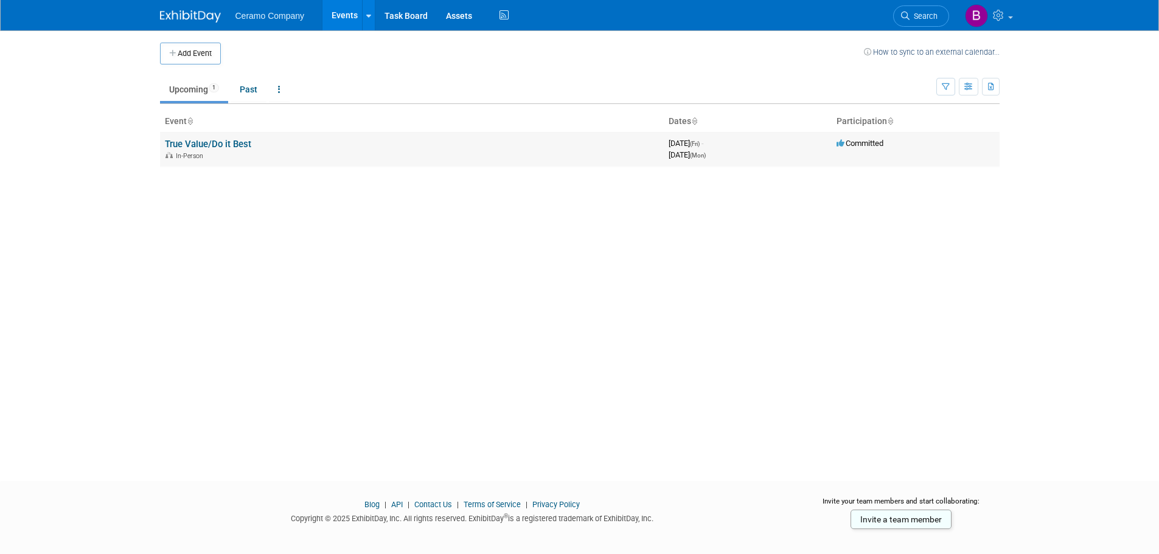
click at [222, 150] on div "In-Person" at bounding box center [412, 155] width 494 height 10
click at [212, 144] on link "True Value/Do it Best" at bounding box center [208, 144] width 86 height 11
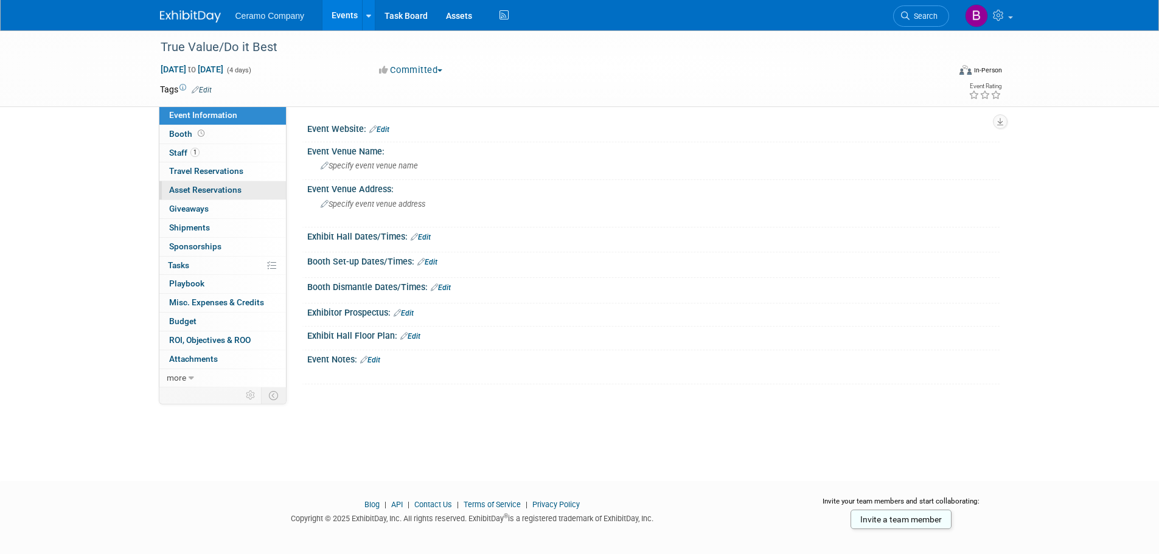
click at [206, 187] on span "Asset Reservations 0" at bounding box center [205, 190] width 72 height 10
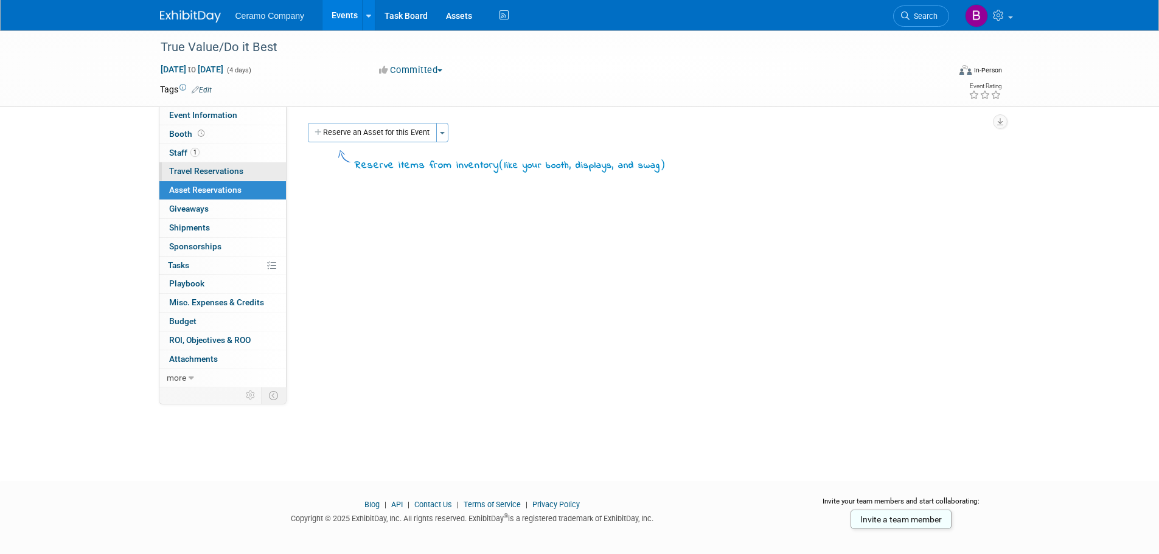
click at [210, 173] on span "Travel Reservations 0" at bounding box center [206, 171] width 74 height 10
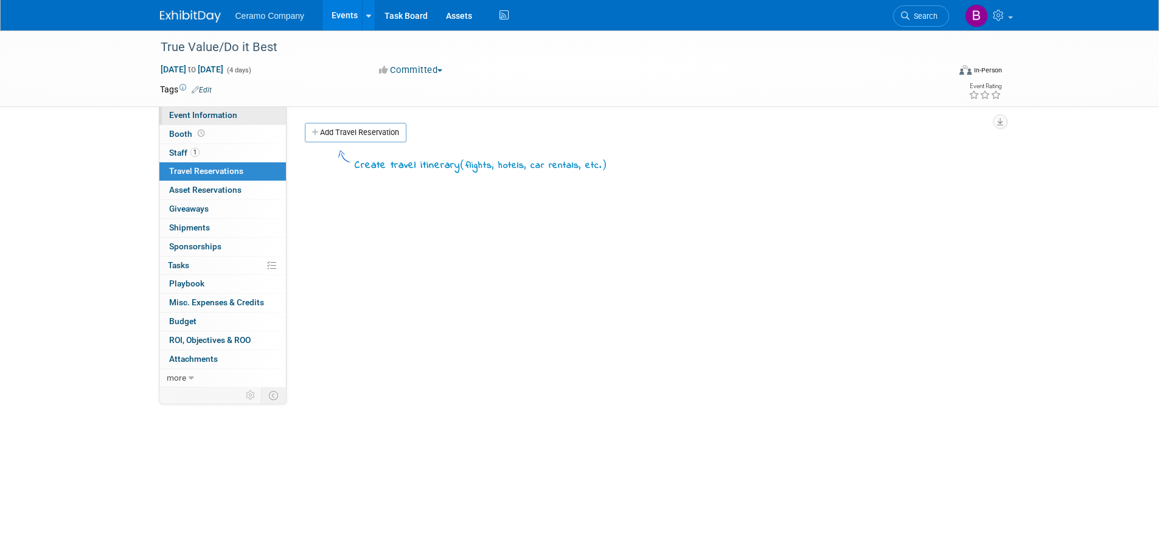
click at [220, 116] on span "Event Information" at bounding box center [203, 115] width 68 height 10
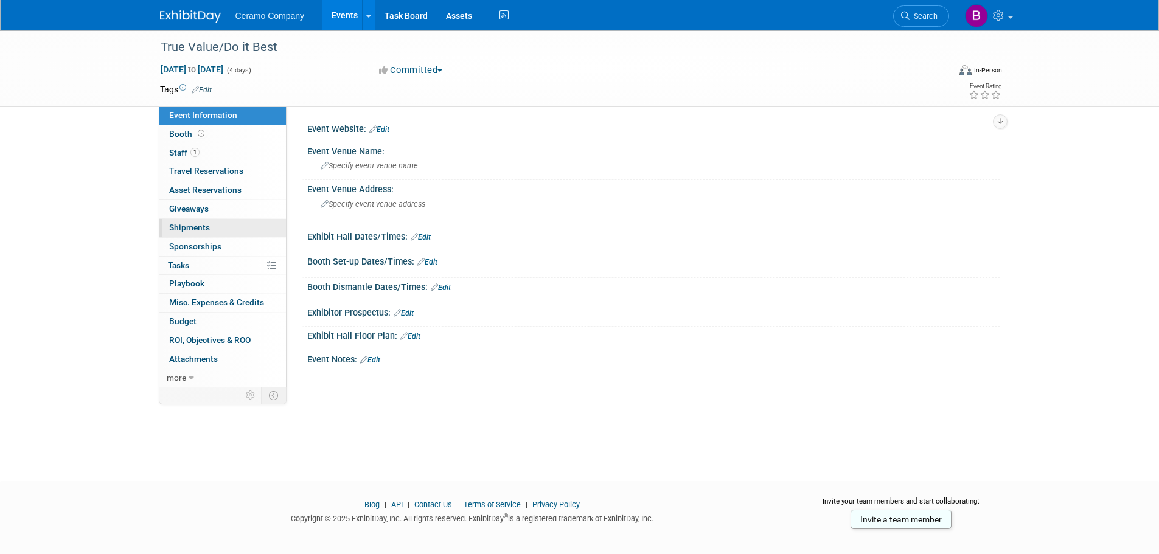
click at [195, 225] on span "Shipments 0" at bounding box center [189, 228] width 41 height 10
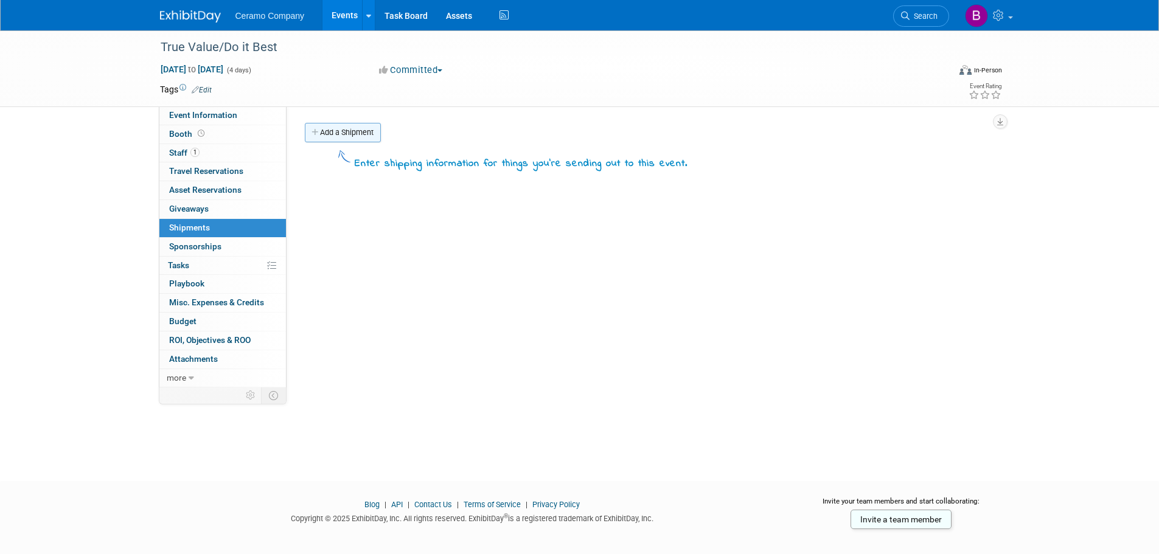
click at [355, 134] on link "Add a Shipment" at bounding box center [343, 132] width 76 height 19
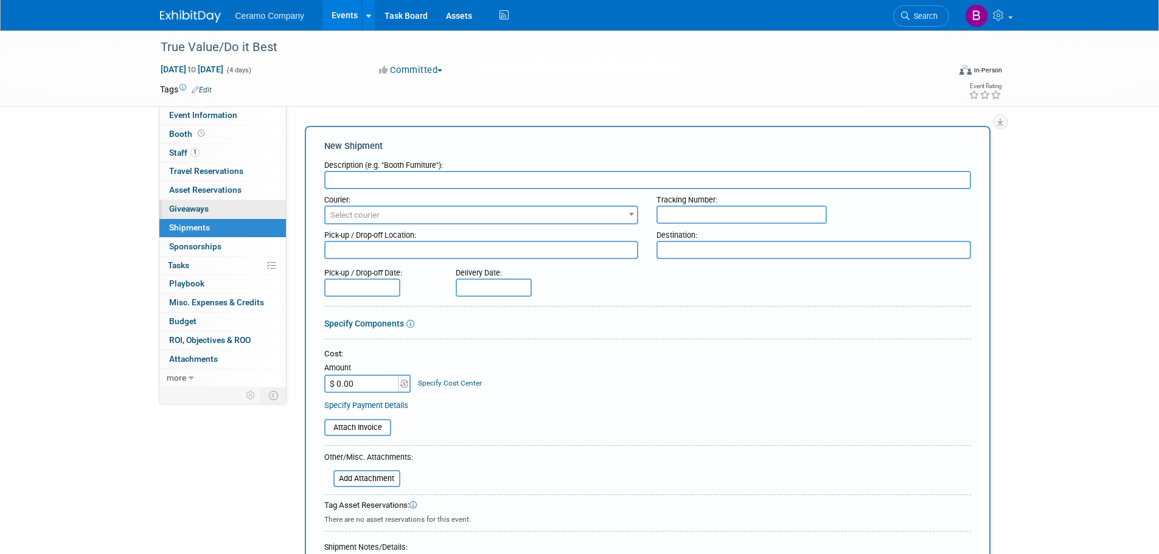
click at [182, 209] on span "Giveaways 0" at bounding box center [189, 209] width 40 height 10
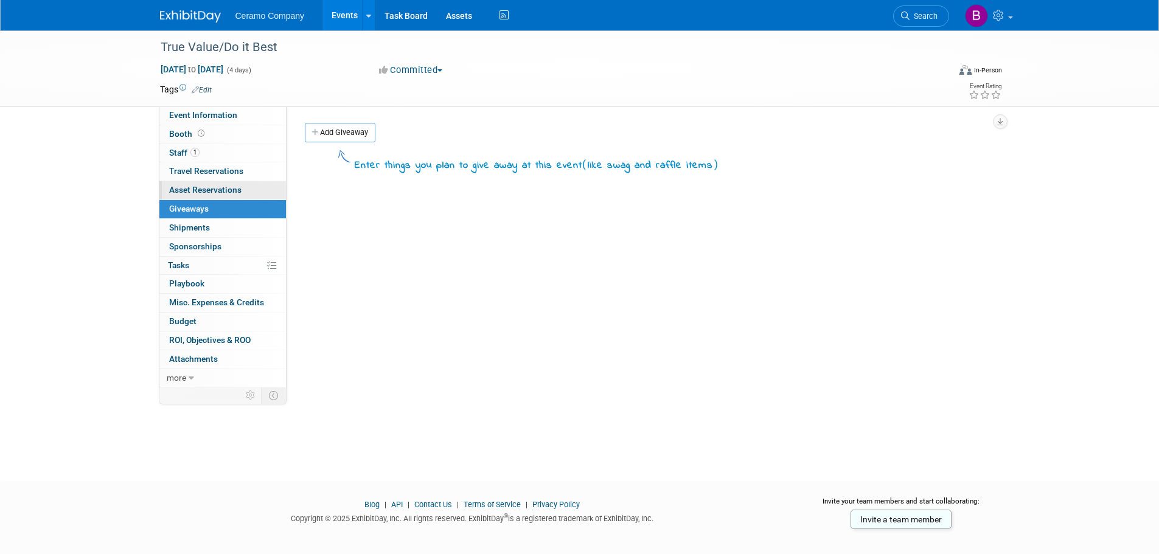
click at [185, 194] on span "Asset Reservations 0" at bounding box center [205, 190] width 72 height 10
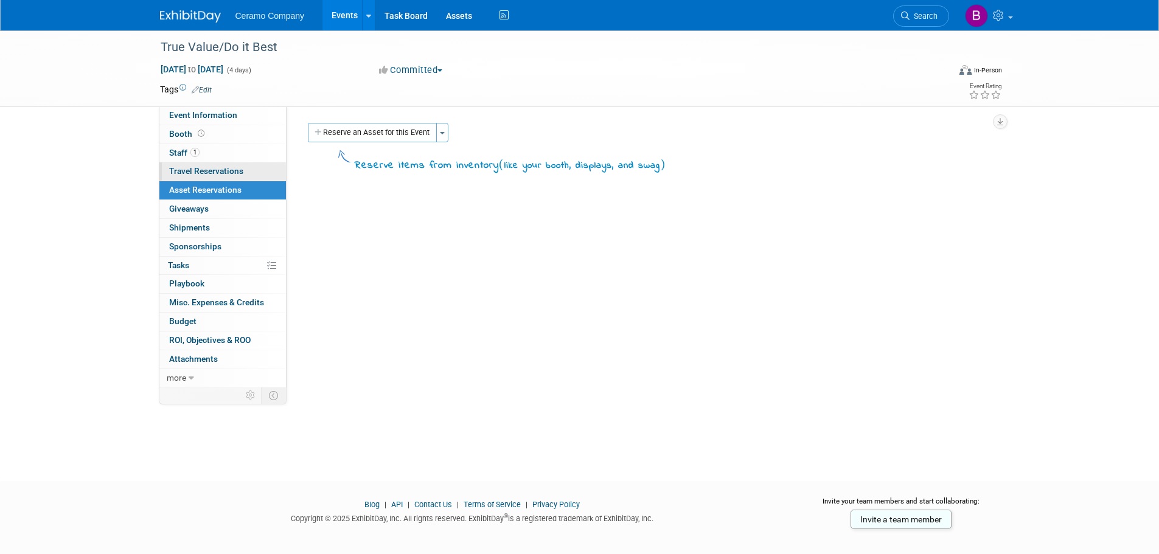
click at [184, 178] on link "0 Travel Reservations 0" at bounding box center [222, 171] width 127 height 18
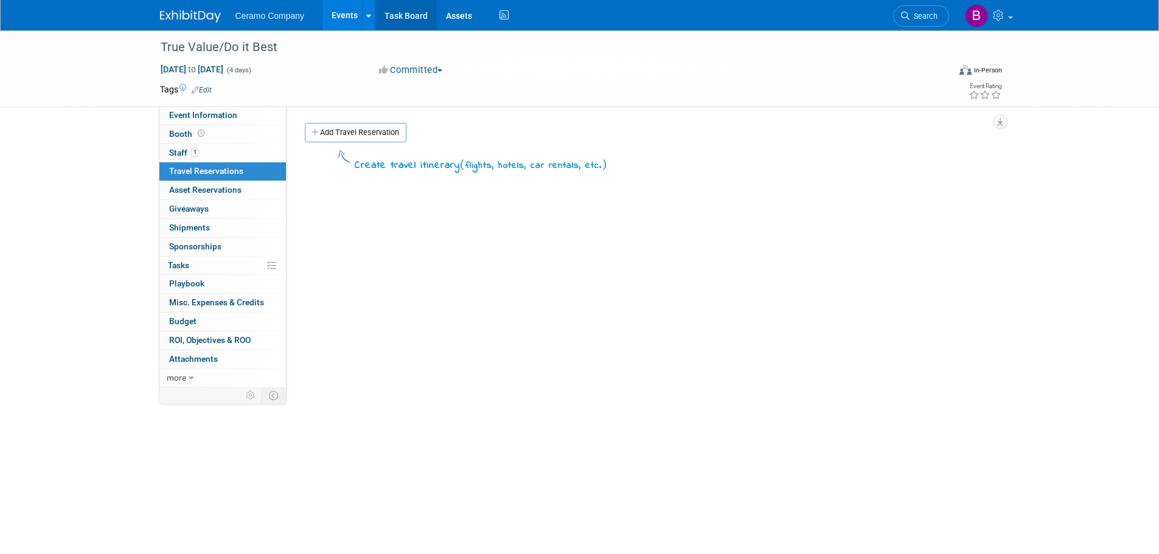
click at [410, 23] on link "Task Board" at bounding box center [405, 15] width 61 height 30
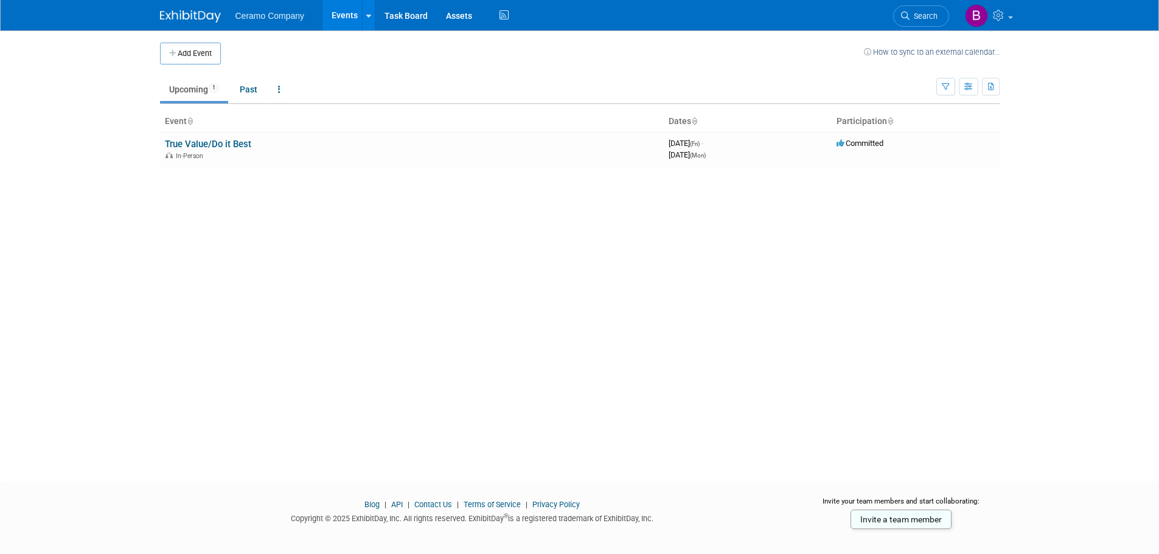
click at [290, 12] on span "Ceramo Company" at bounding box center [269, 16] width 69 height 10
click at [203, 12] on img at bounding box center [190, 16] width 61 height 12
click at [233, 145] on link "True Value/Do it Best" at bounding box center [208, 144] width 86 height 11
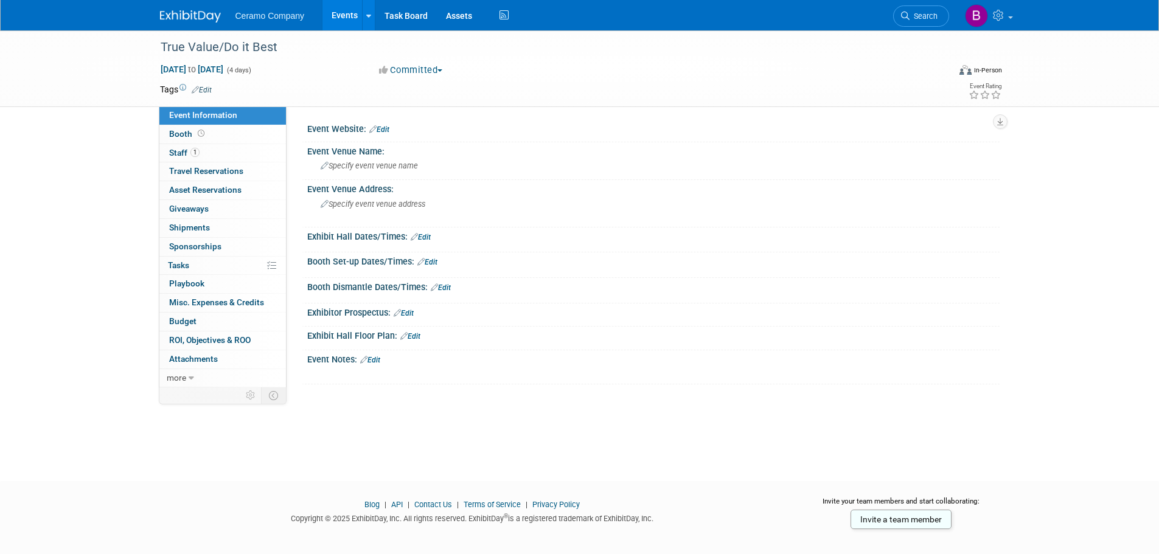
click at [207, 13] on img at bounding box center [190, 16] width 61 height 12
